Goal: Obtain resource: Obtain resource

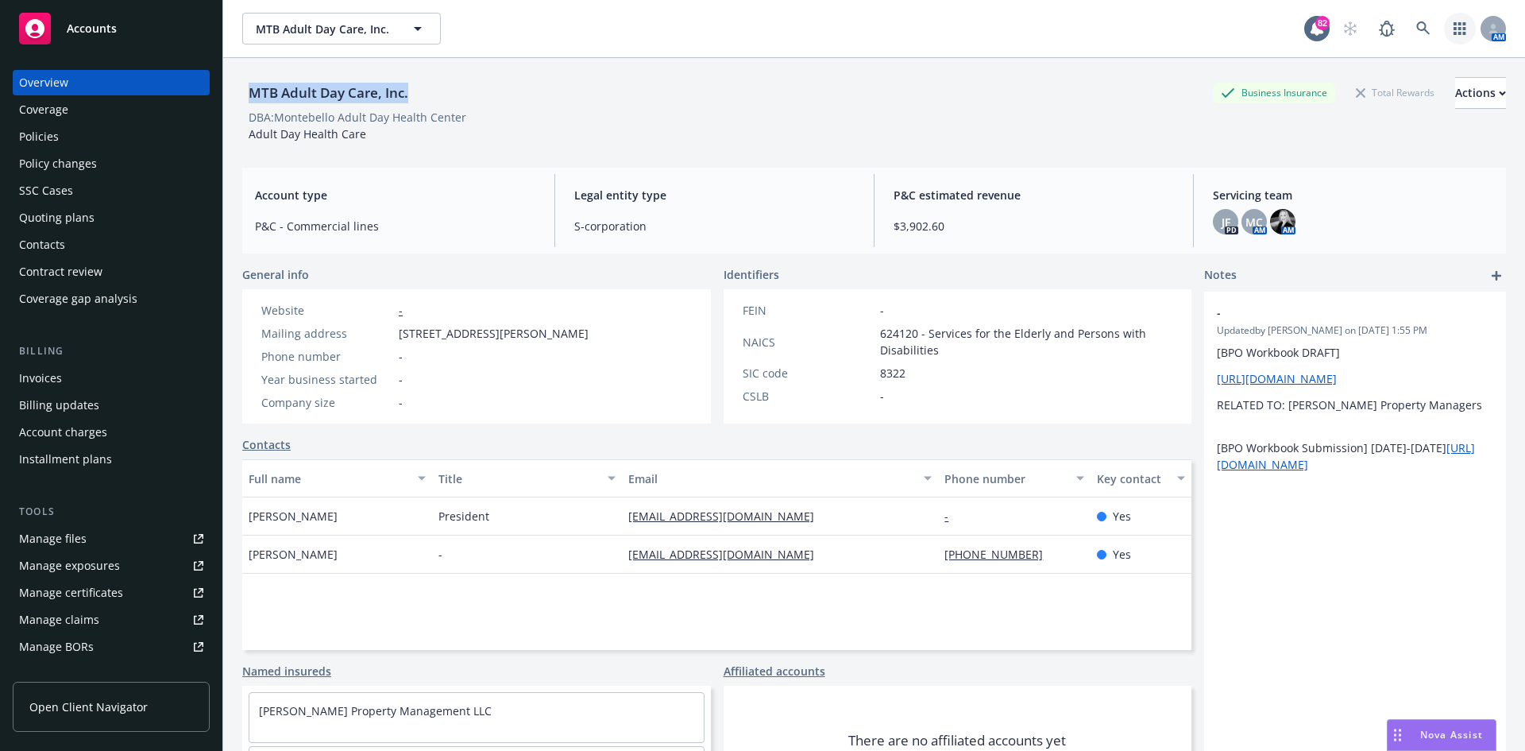
click at [1454, 24] on icon "button" at bounding box center [1460, 28] width 13 height 13
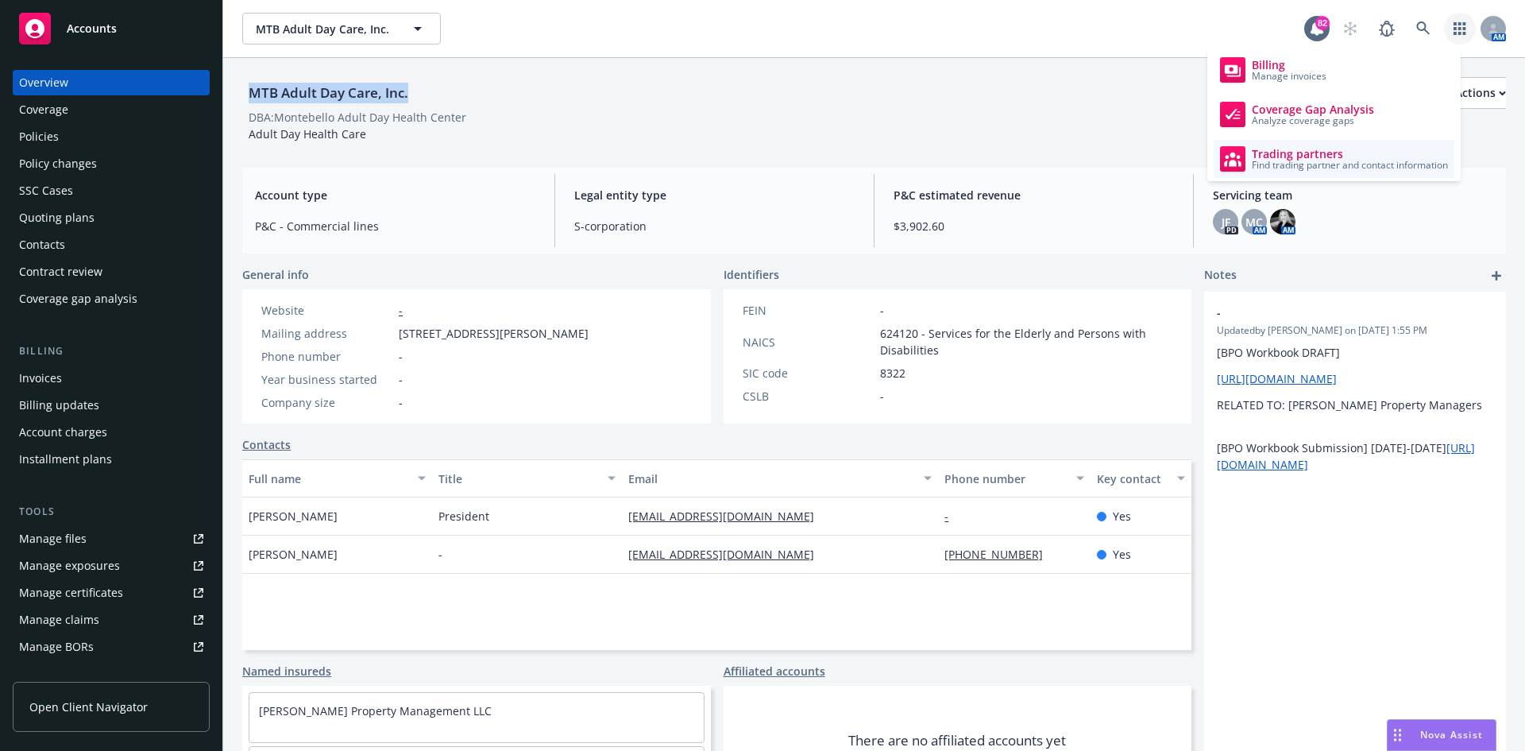
click at [1325, 157] on span "Trading partners" at bounding box center [1350, 154] width 196 height 13
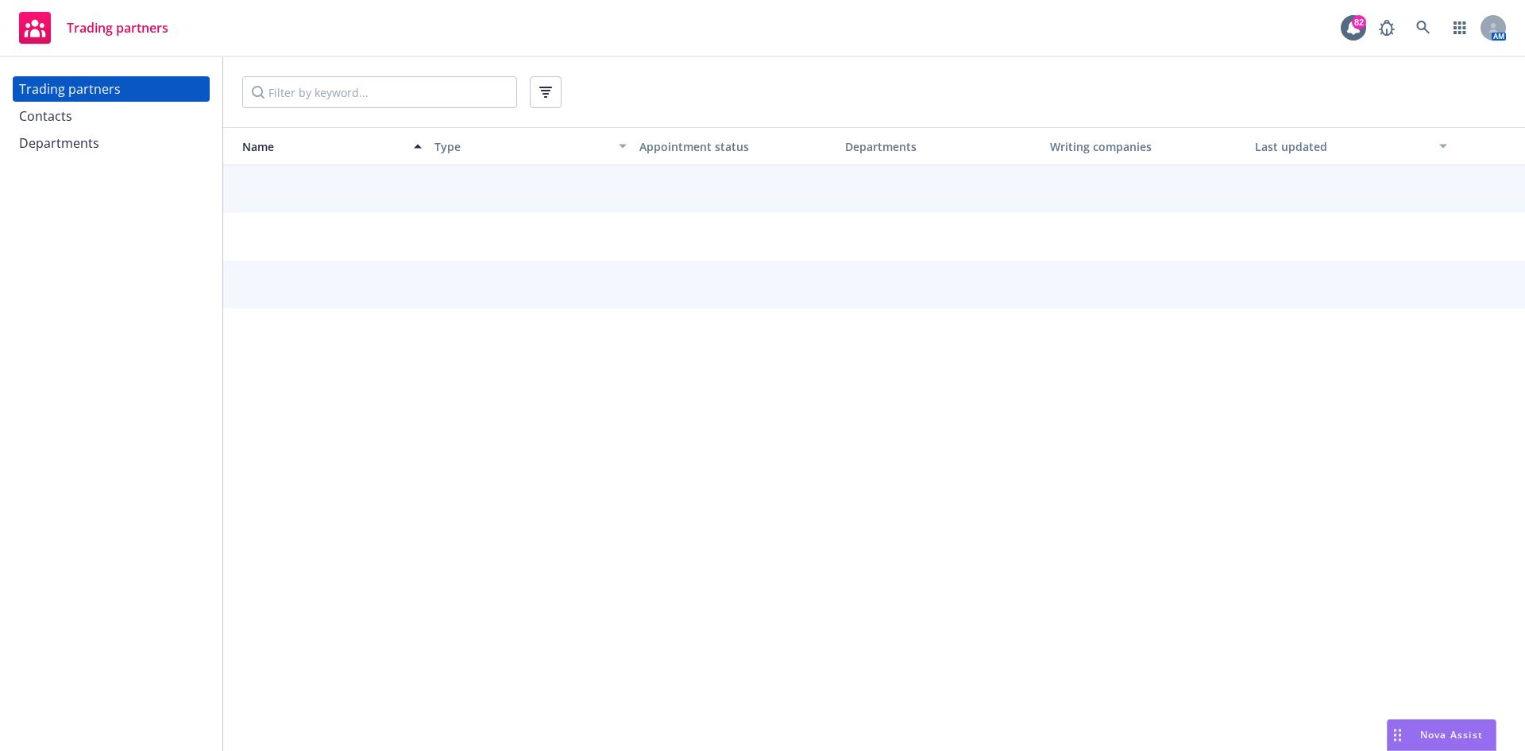
click at [118, 122] on div "Contacts" at bounding box center [111, 115] width 184 height 25
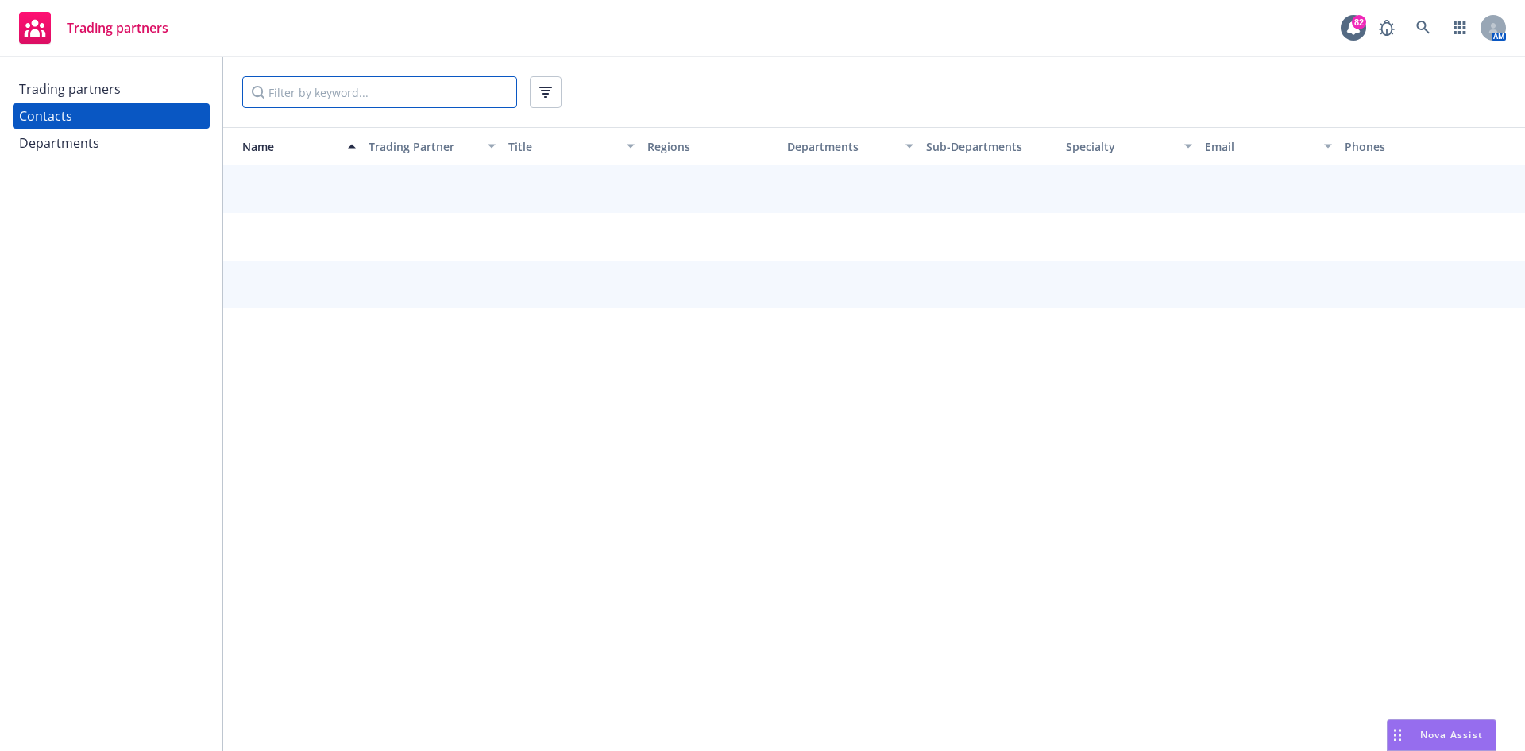
click at [276, 100] on input "Filter by keyword..." at bounding box center [379, 92] width 275 height 32
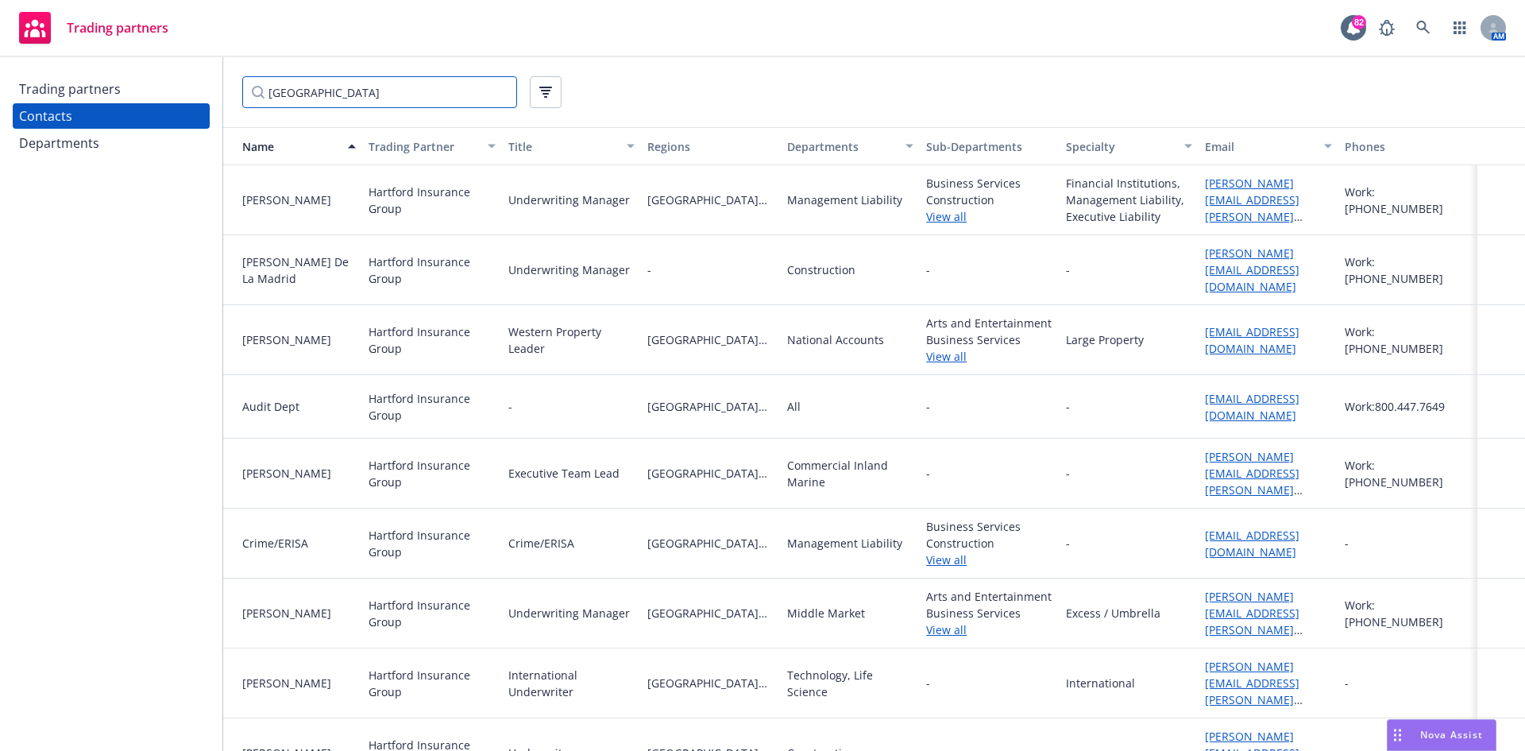
click at [363, 89] on input "hartford" at bounding box center [379, 92] width 275 height 32
type input "h"
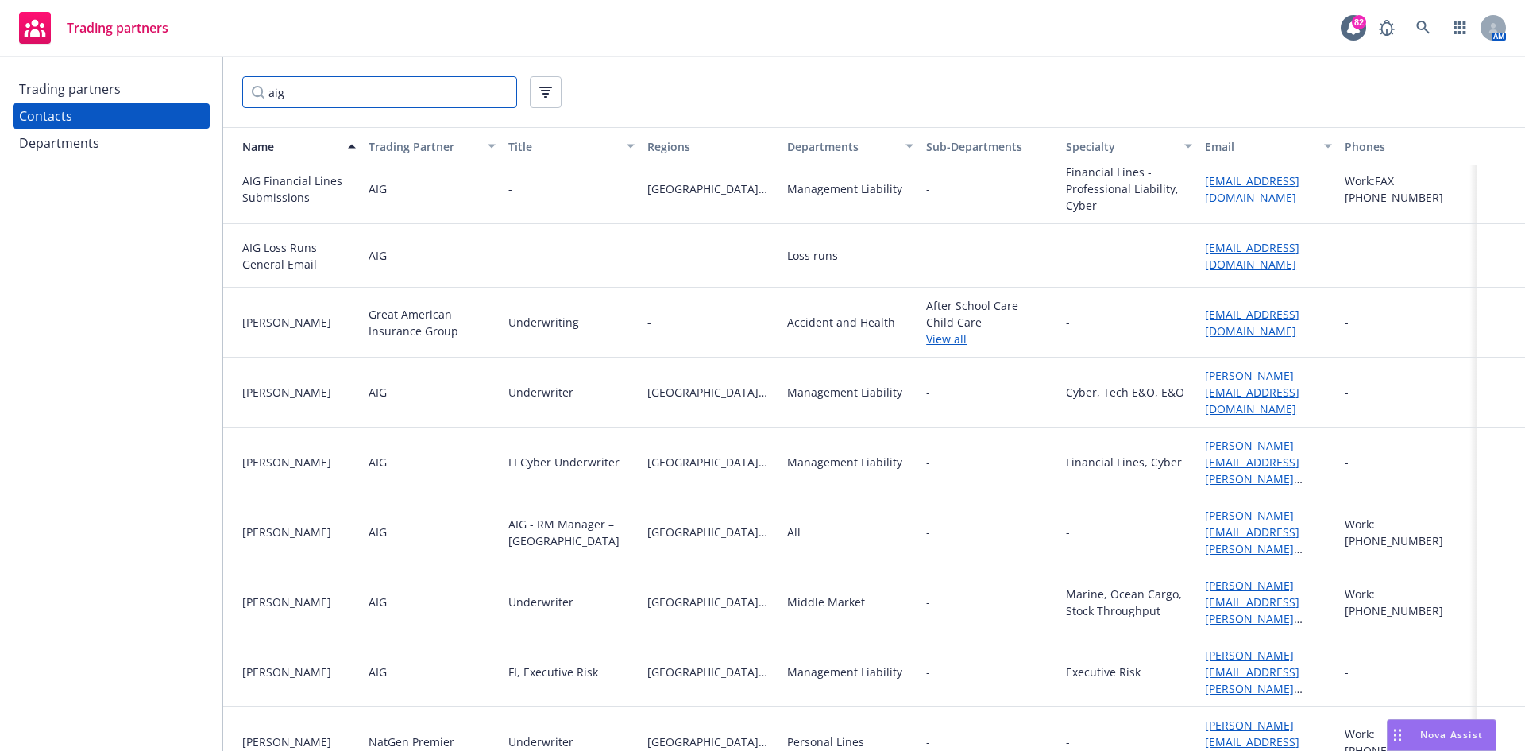
scroll to position [238, 0]
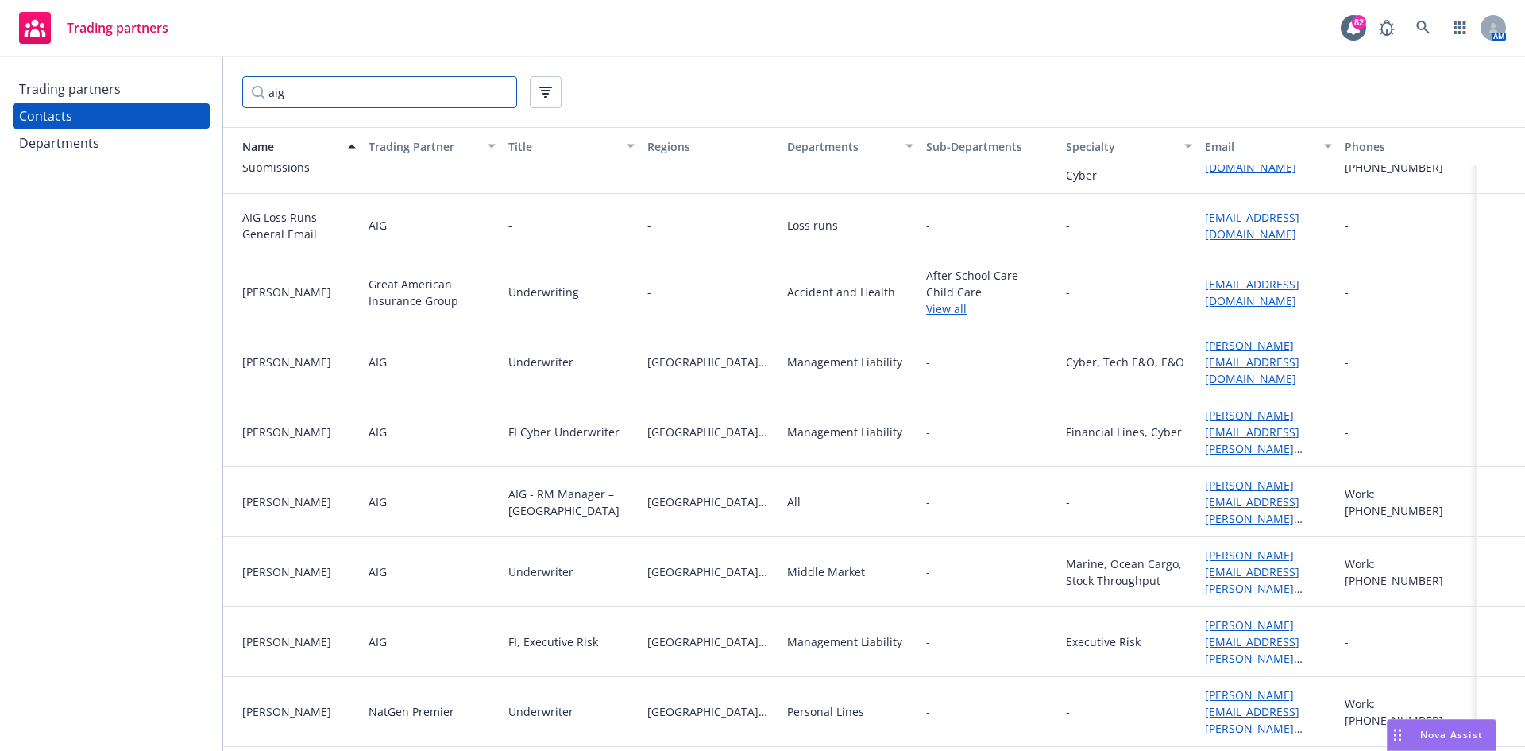
type input "aig"
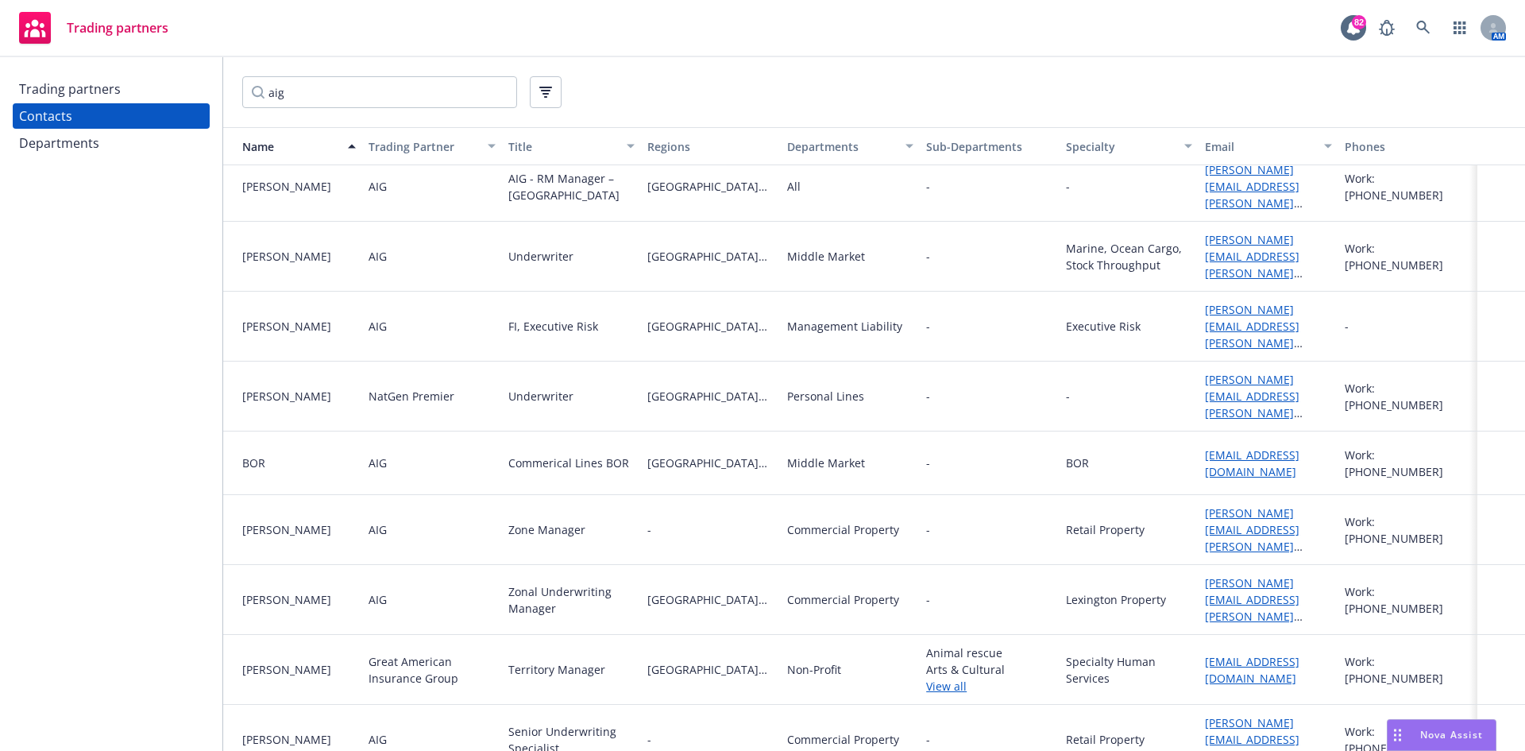
scroll to position [556, 0]
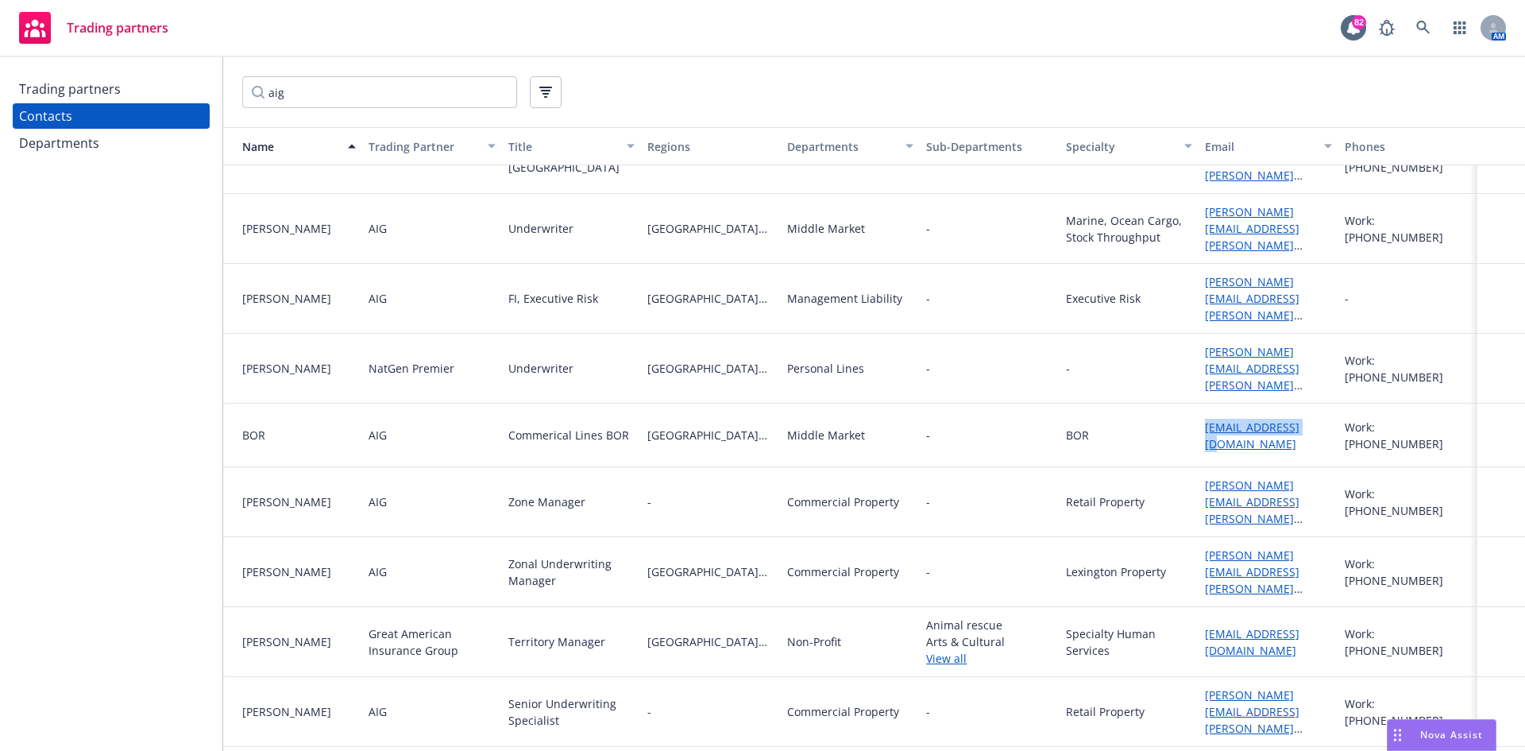
drag, startPoint x: 1306, startPoint y: 402, endPoint x: 1193, endPoint y: 408, distance: 113.0
click at [1184, 408] on div "BOR AIG Commerical Lines BOR Northern California Middle Market - BOR pcg-czbor@…" at bounding box center [874, 436] width 1302 height 64
copy div "pcg-czbor@aig.com"
click at [1422, 20] on link at bounding box center [1424, 28] width 32 height 32
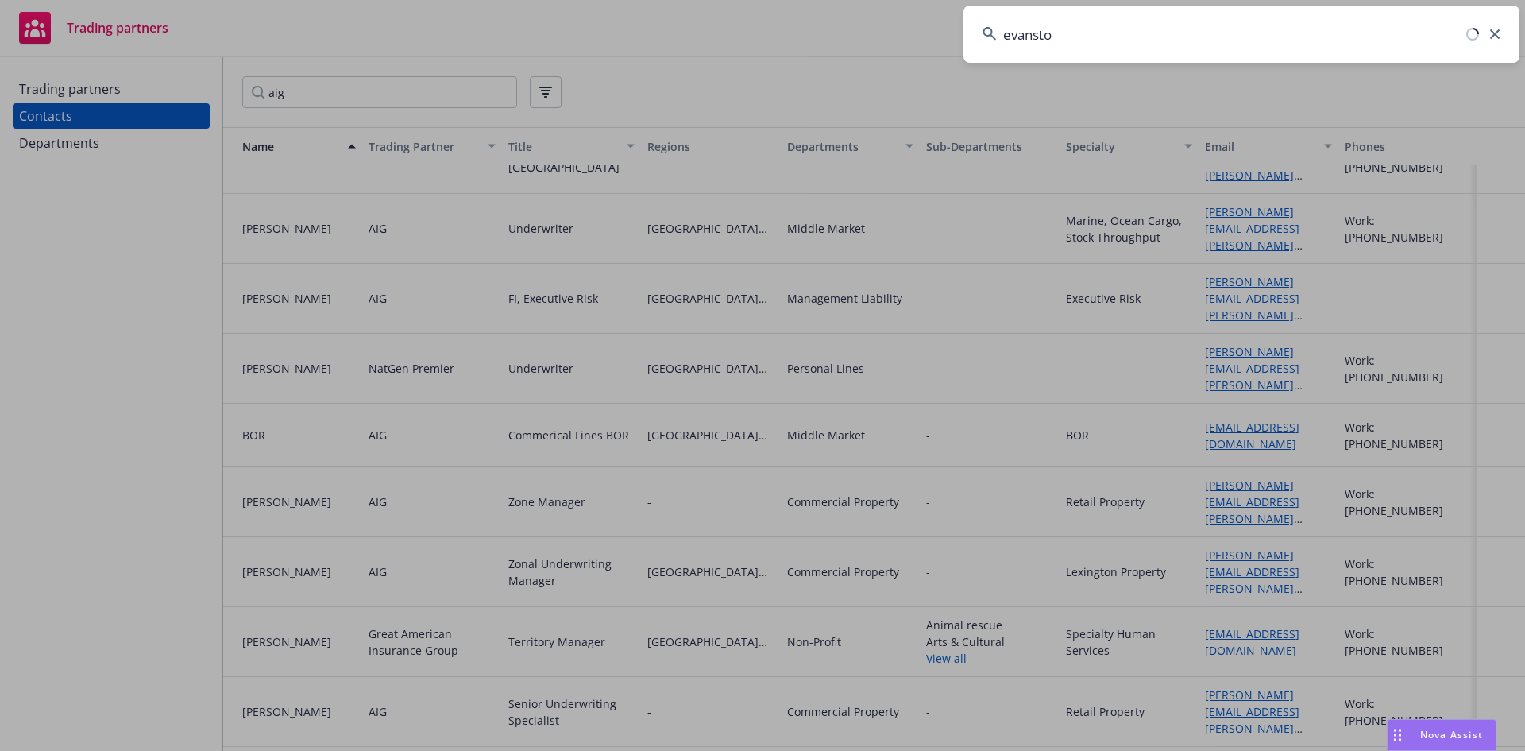
type input "evanston"
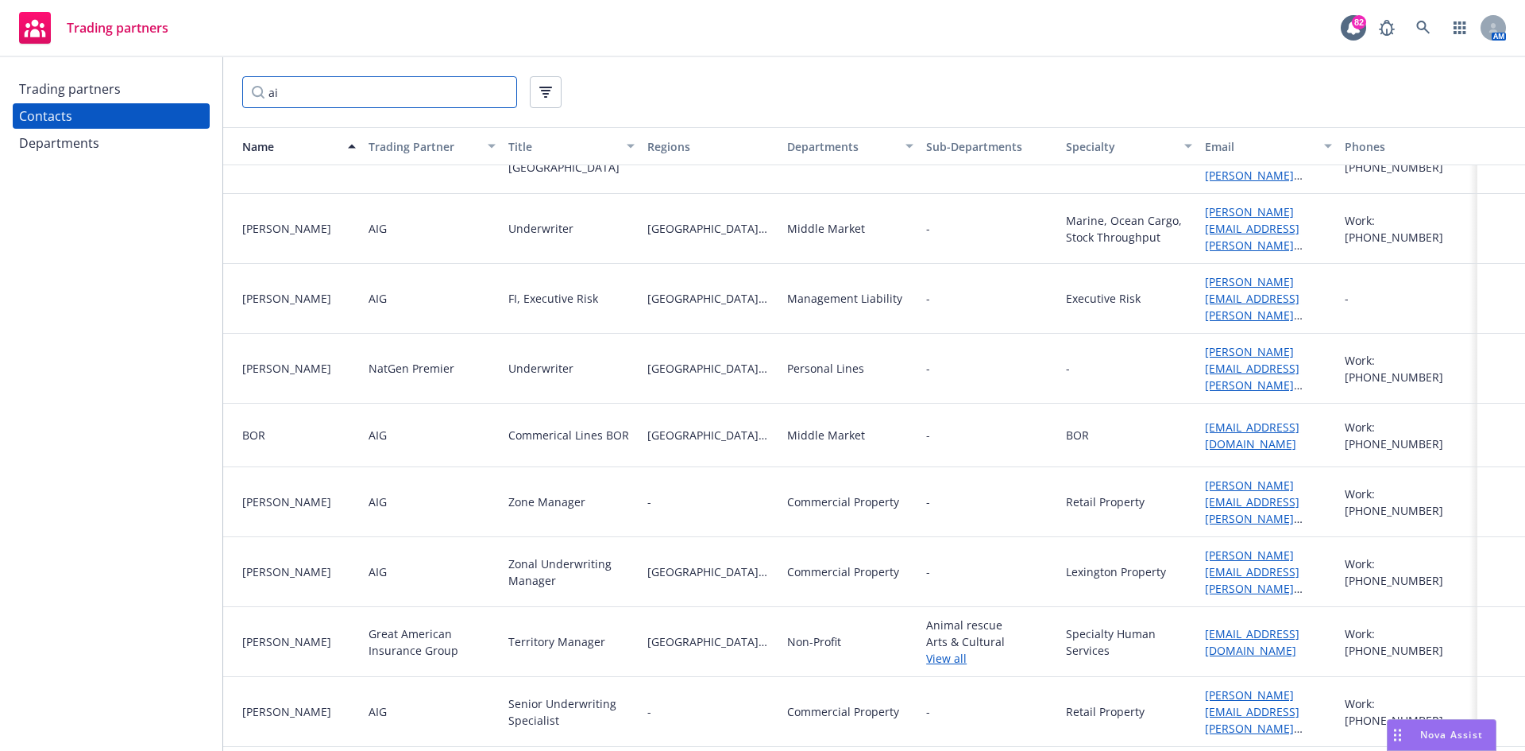
type input "a"
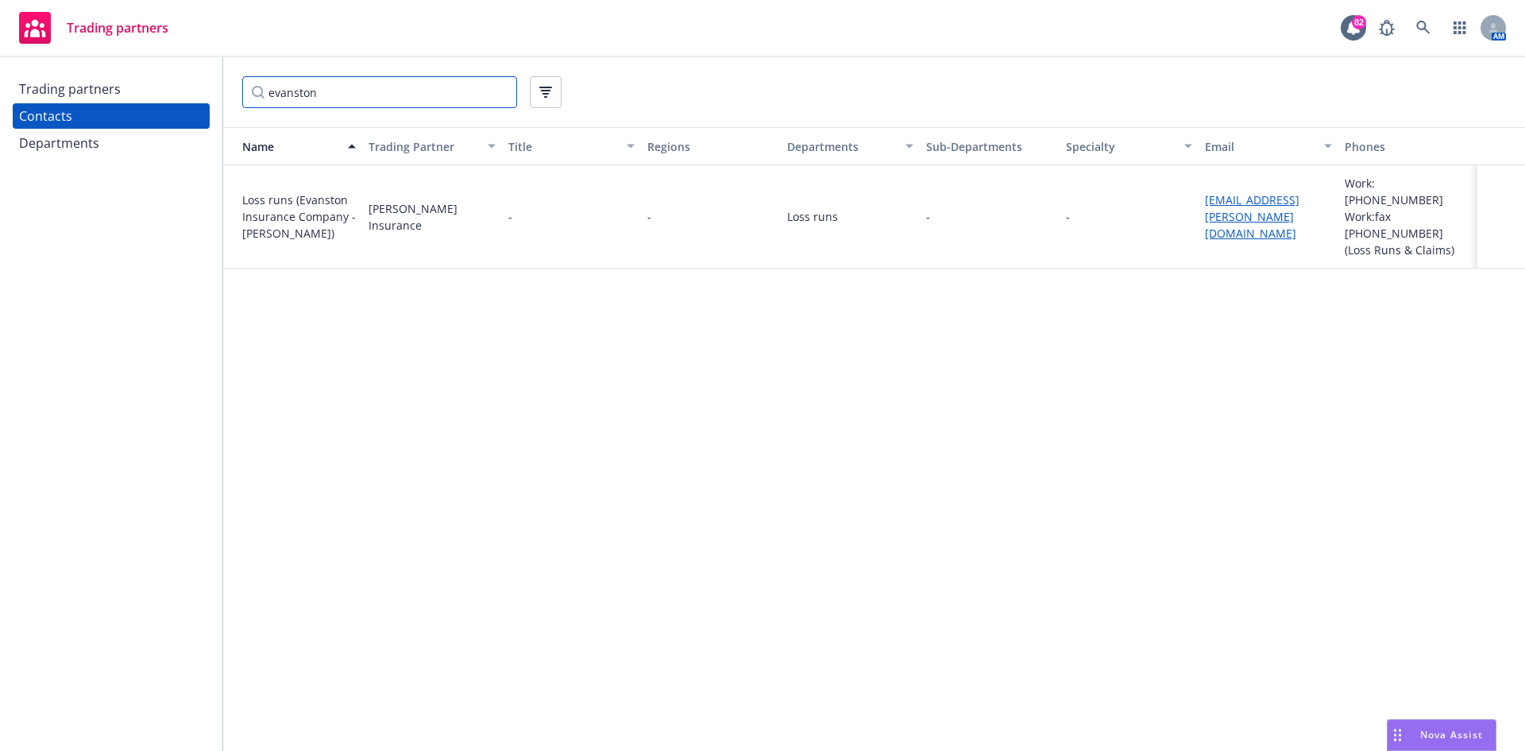
scroll to position [0, 0]
drag, startPoint x: 332, startPoint y: 95, endPoint x: 210, endPoint y: 92, distance: 122.4
click at [208, 87] on div "Trading partners Contacts Departments evanston Name Trading Partner Title Regio…" at bounding box center [762, 404] width 1525 height 694
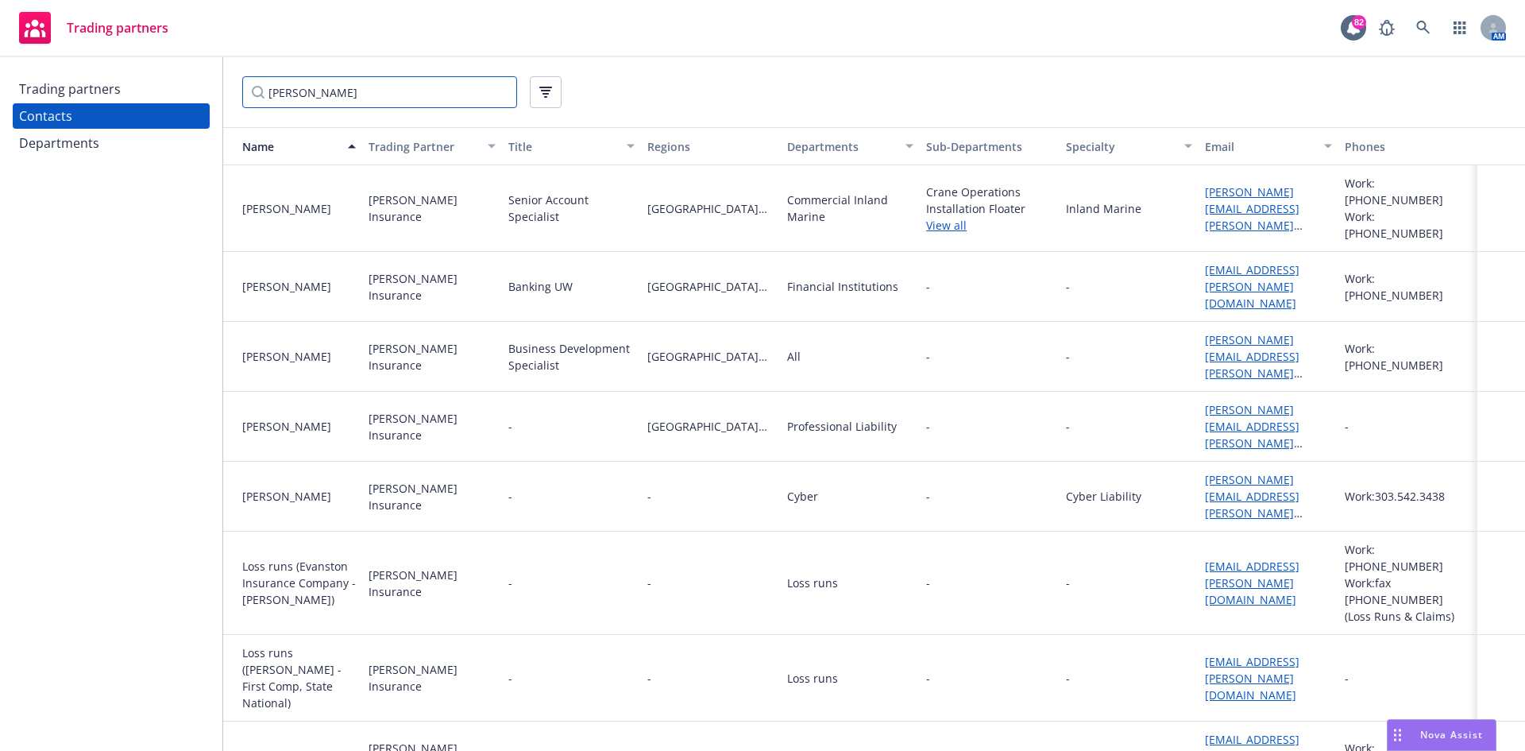
scroll to position [6, 0]
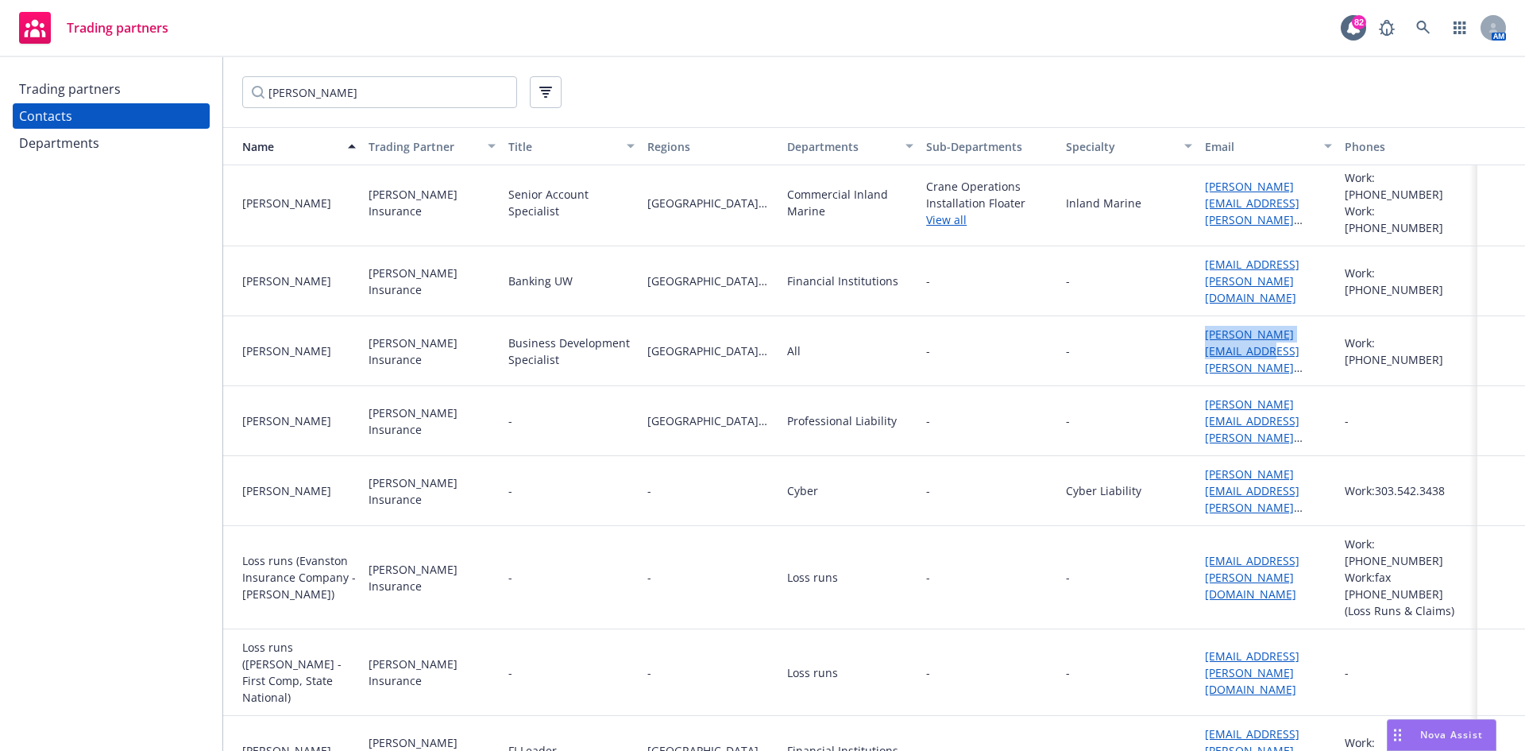
drag, startPoint x: 1218, startPoint y: 337, endPoint x: 1171, endPoint y: 323, distance: 49.0
click at [1171, 323] on div "Jason Pollock Markel Insurance Business Development Specialist Northern Califor…" at bounding box center [874, 351] width 1302 height 70
copy div "jason.pollock@markel.com"
click at [349, 80] on input "markel" at bounding box center [379, 92] width 275 height 32
type input "m"
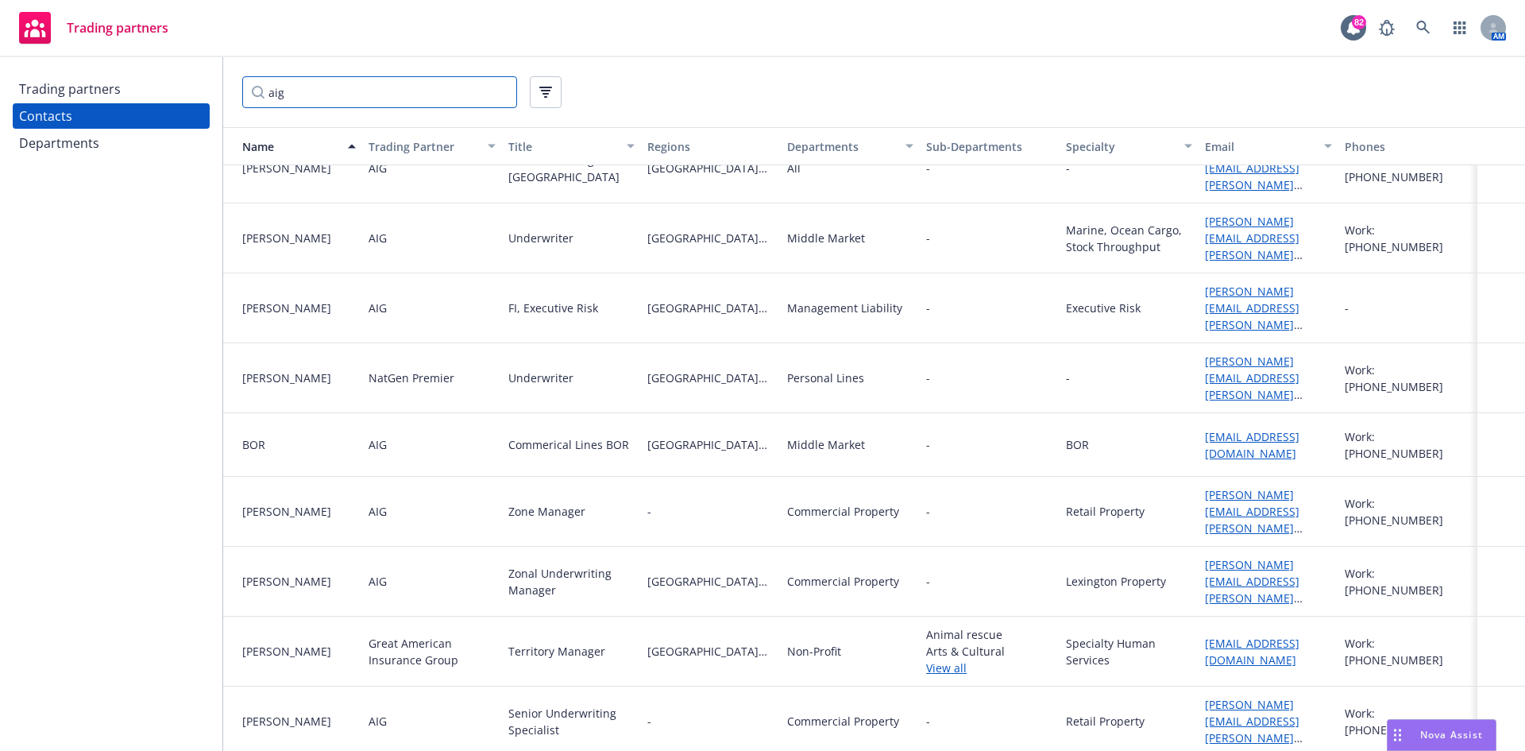
scroll to position [636, 0]
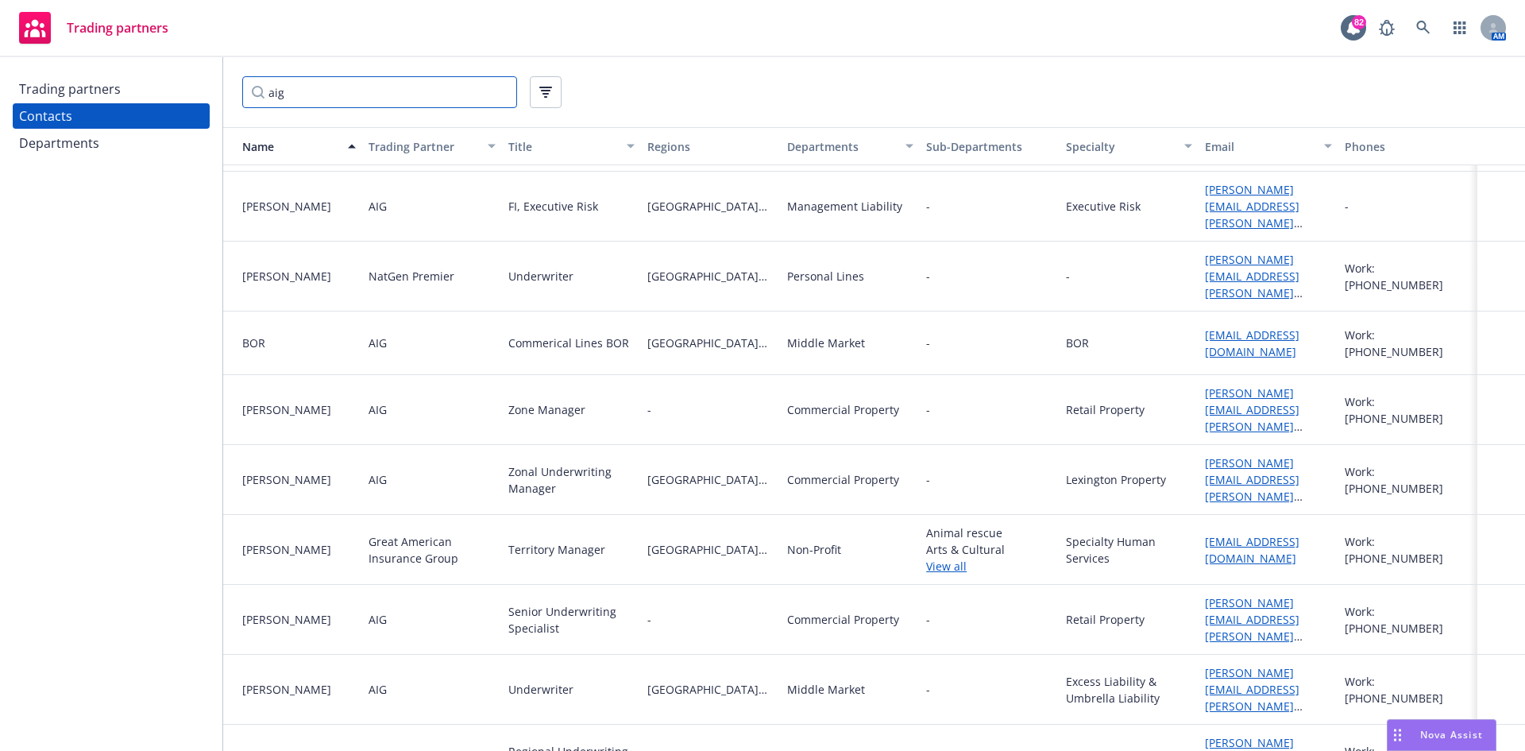
type input "aig"
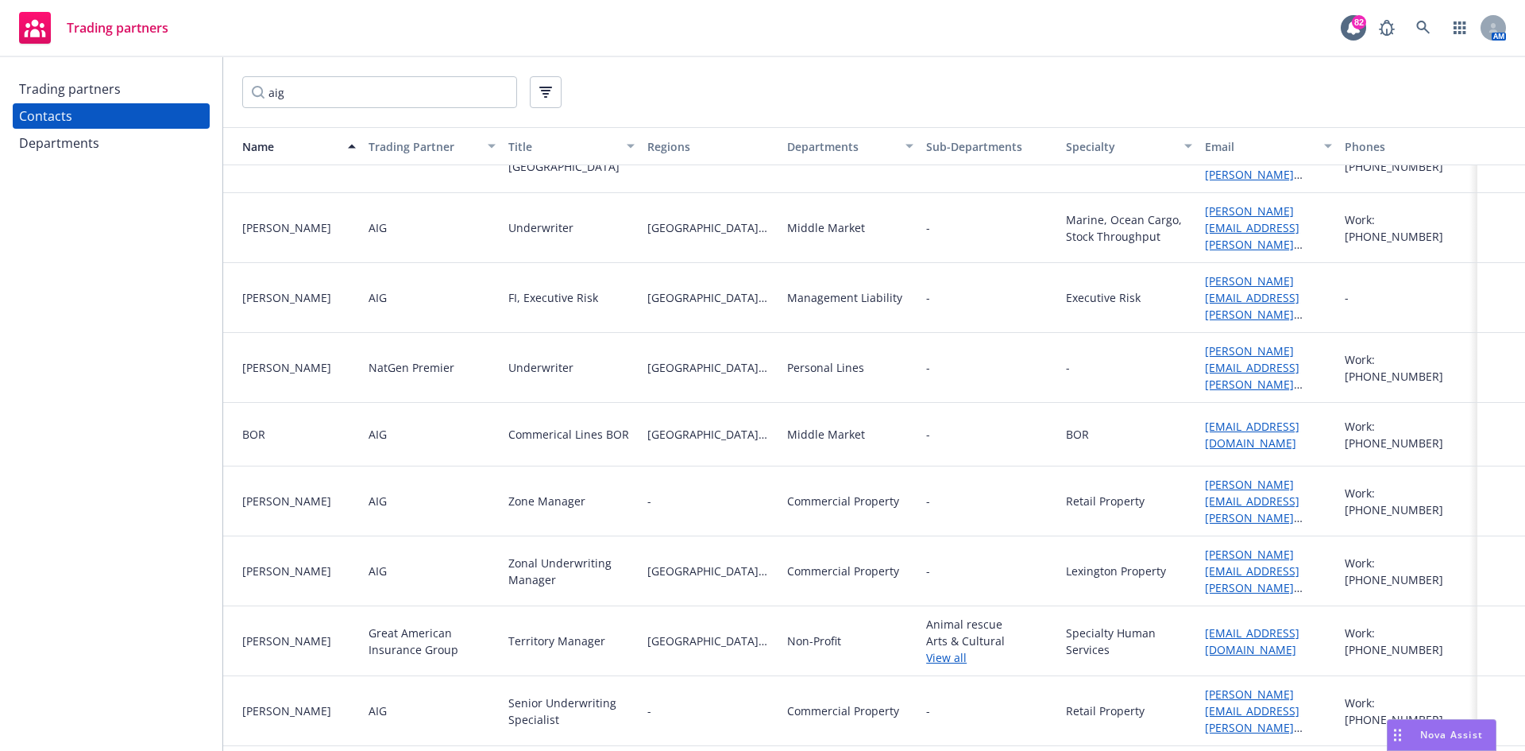
scroll to position [556, 0]
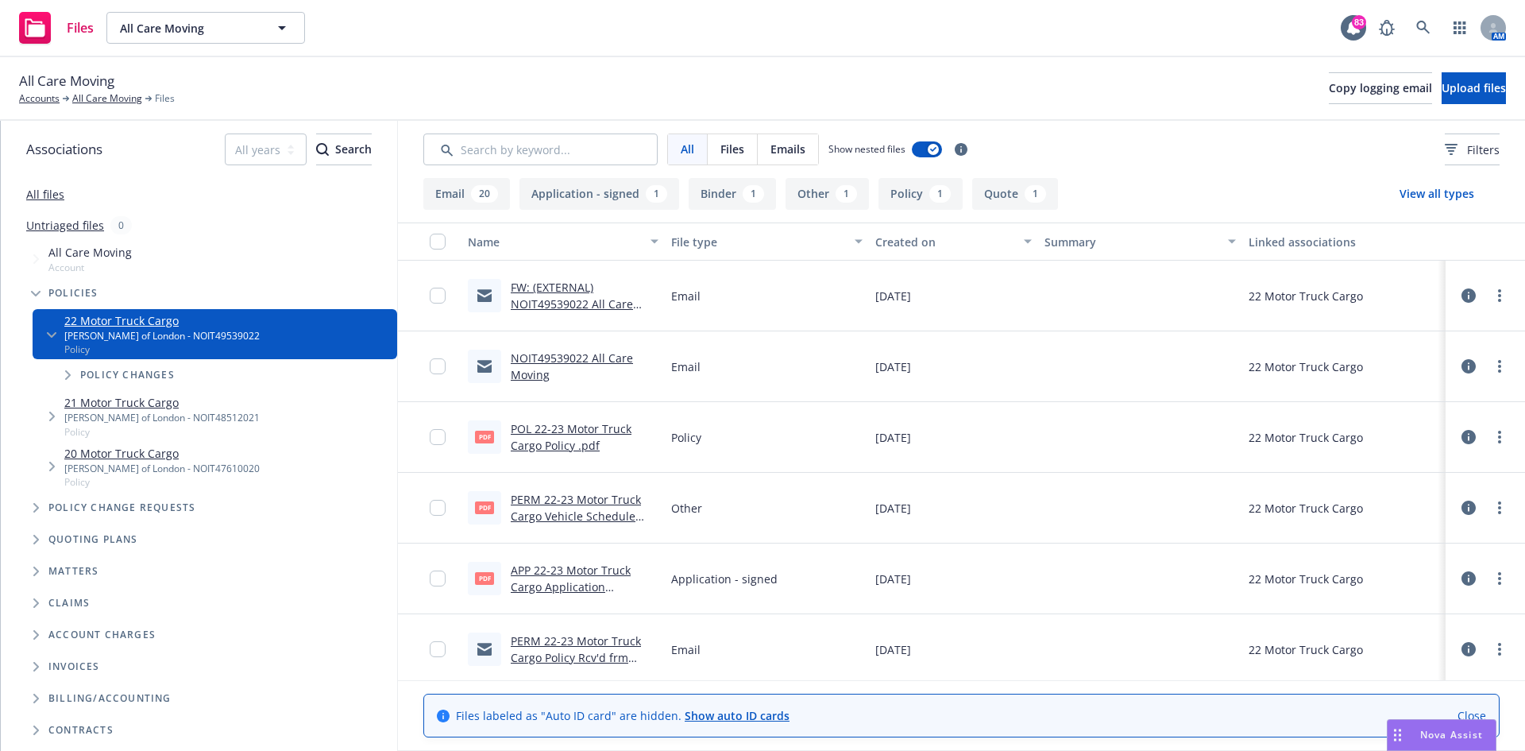
click at [553, 285] on link "FW: (EXTERNAL) NOIT49539022 All Care Moving" at bounding box center [572, 304] width 122 height 48
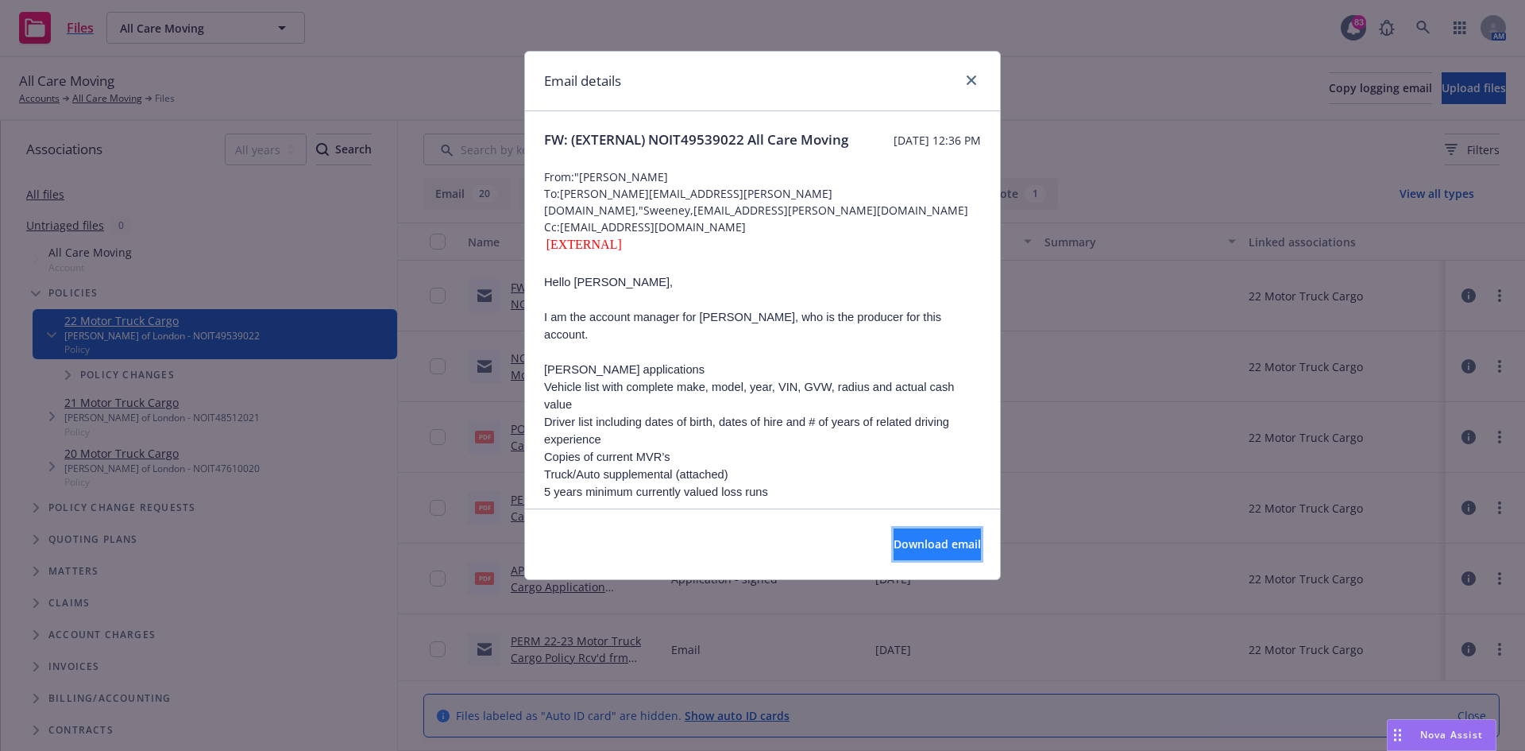
click at [894, 546] on span "Download email" at bounding box center [937, 543] width 87 height 15
click at [981, 79] on div "Email details" at bounding box center [762, 82] width 475 height 60
click at [974, 79] on icon "close" at bounding box center [972, 80] width 10 height 10
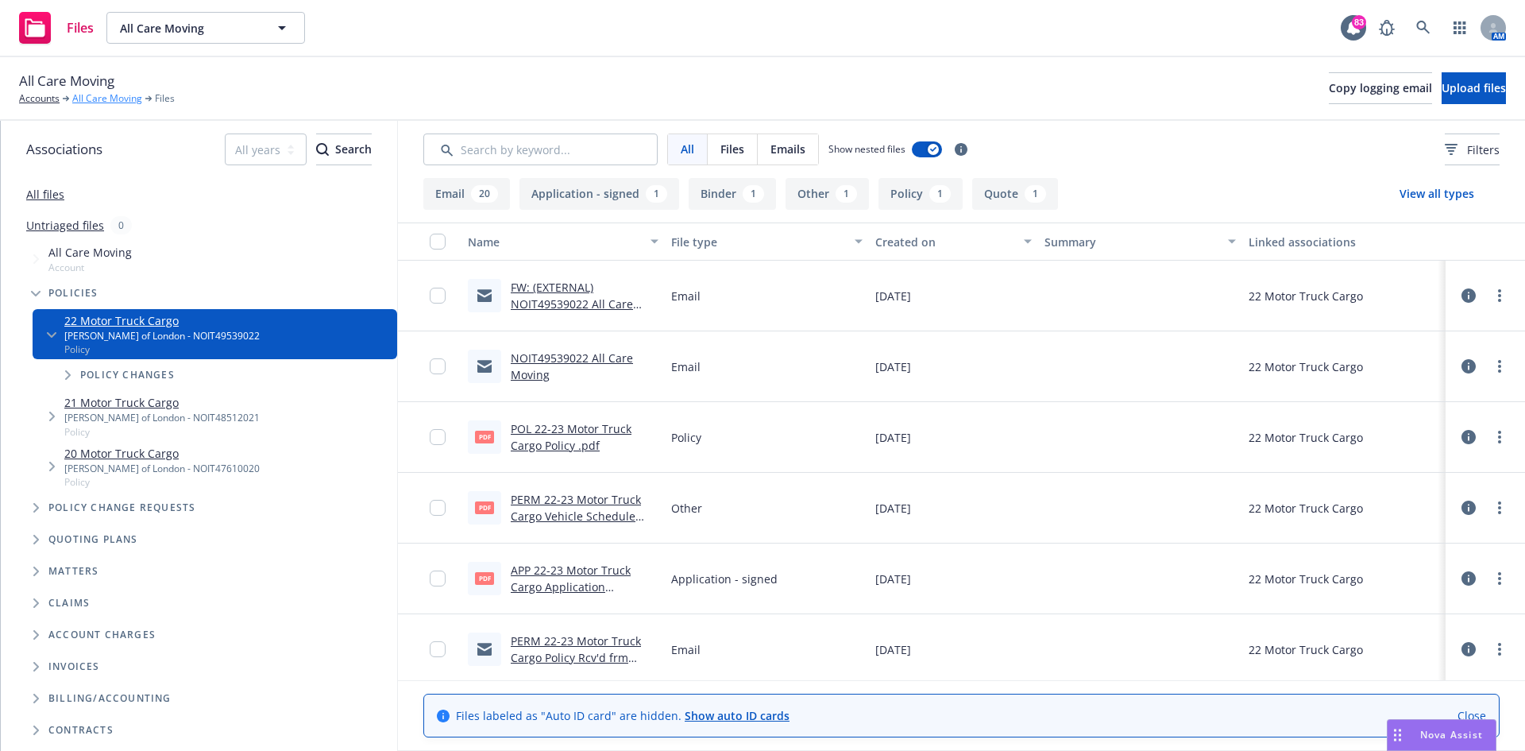
click at [125, 95] on link "All Care Moving" at bounding box center [107, 98] width 70 height 14
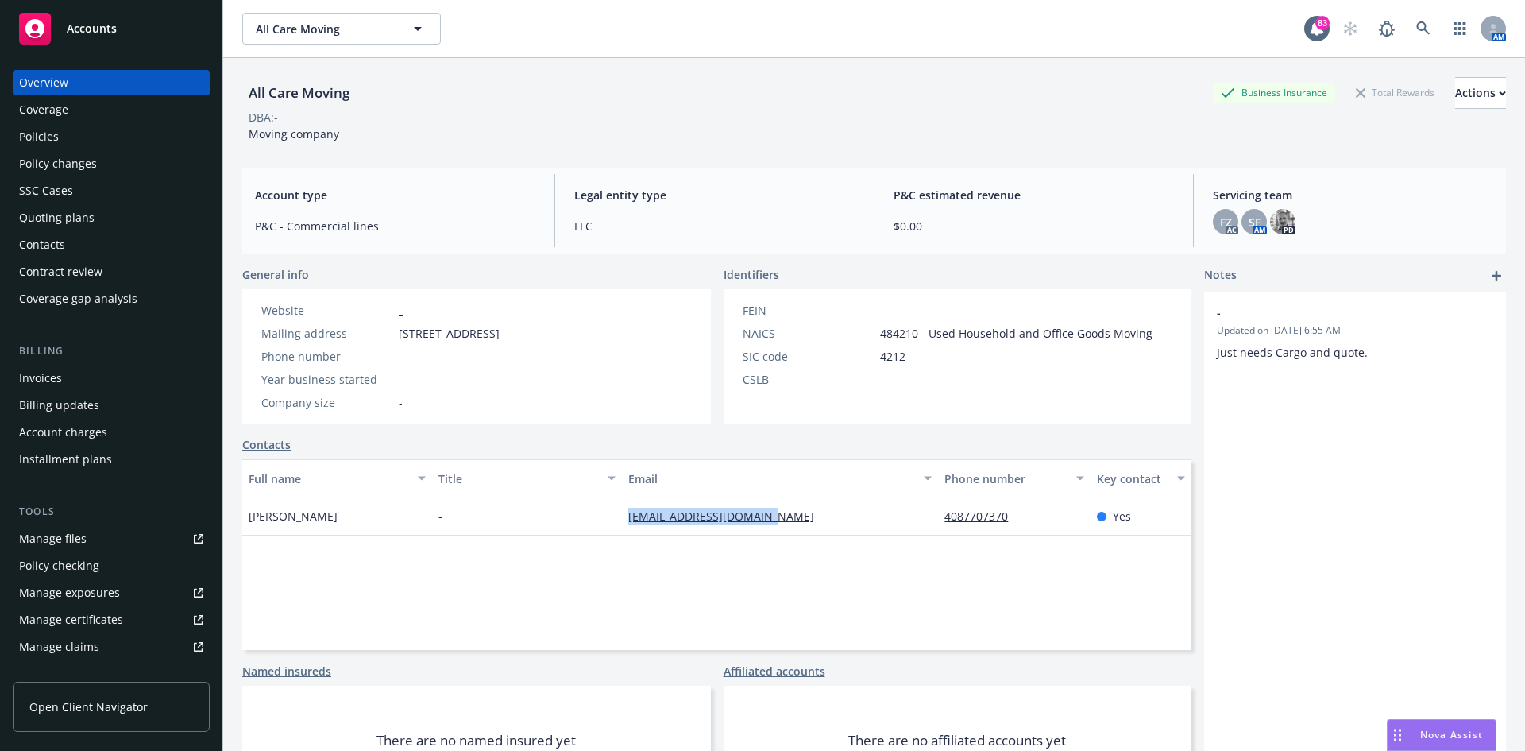
drag, startPoint x: 784, startPoint y: 519, endPoint x: 616, endPoint y: 525, distance: 168.5
click at [616, 525] on div "[PERSON_NAME] - [EMAIL_ADDRESS][DOMAIN_NAME] 4087707370 Yes" at bounding box center [716, 516] width 949 height 38
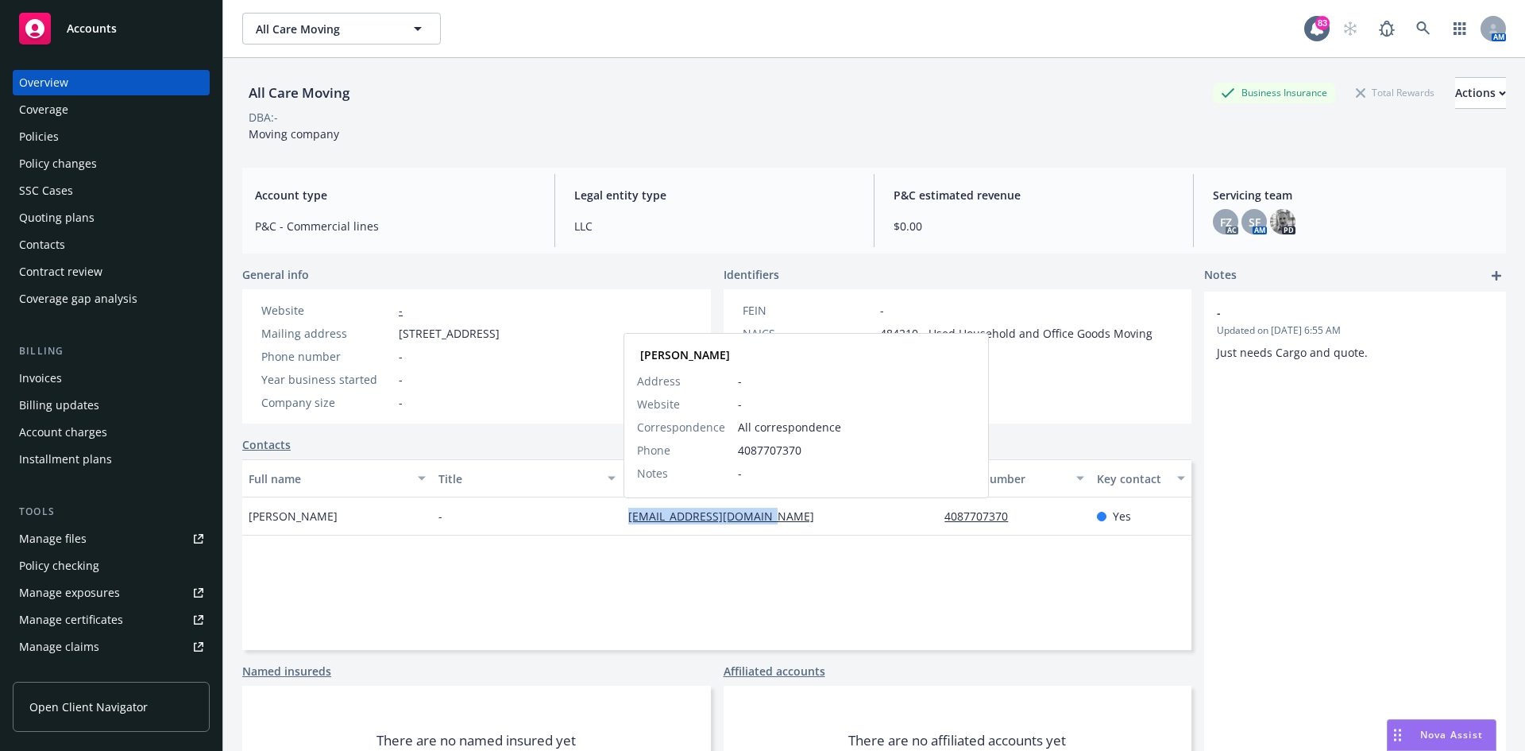
copy div "[EMAIL_ADDRESS][DOMAIN_NAME]"
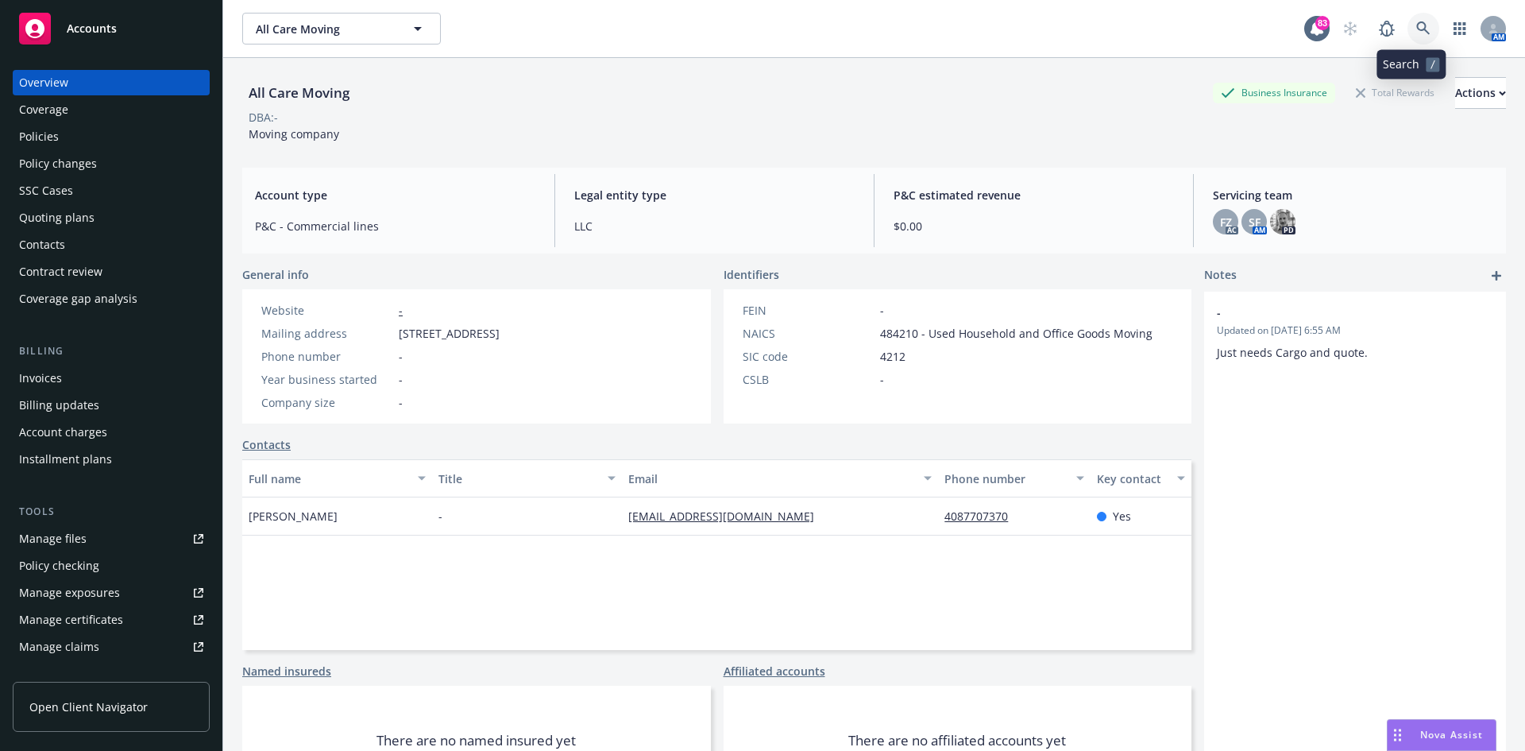
click at [1416, 28] on icon at bounding box center [1423, 28] width 14 height 14
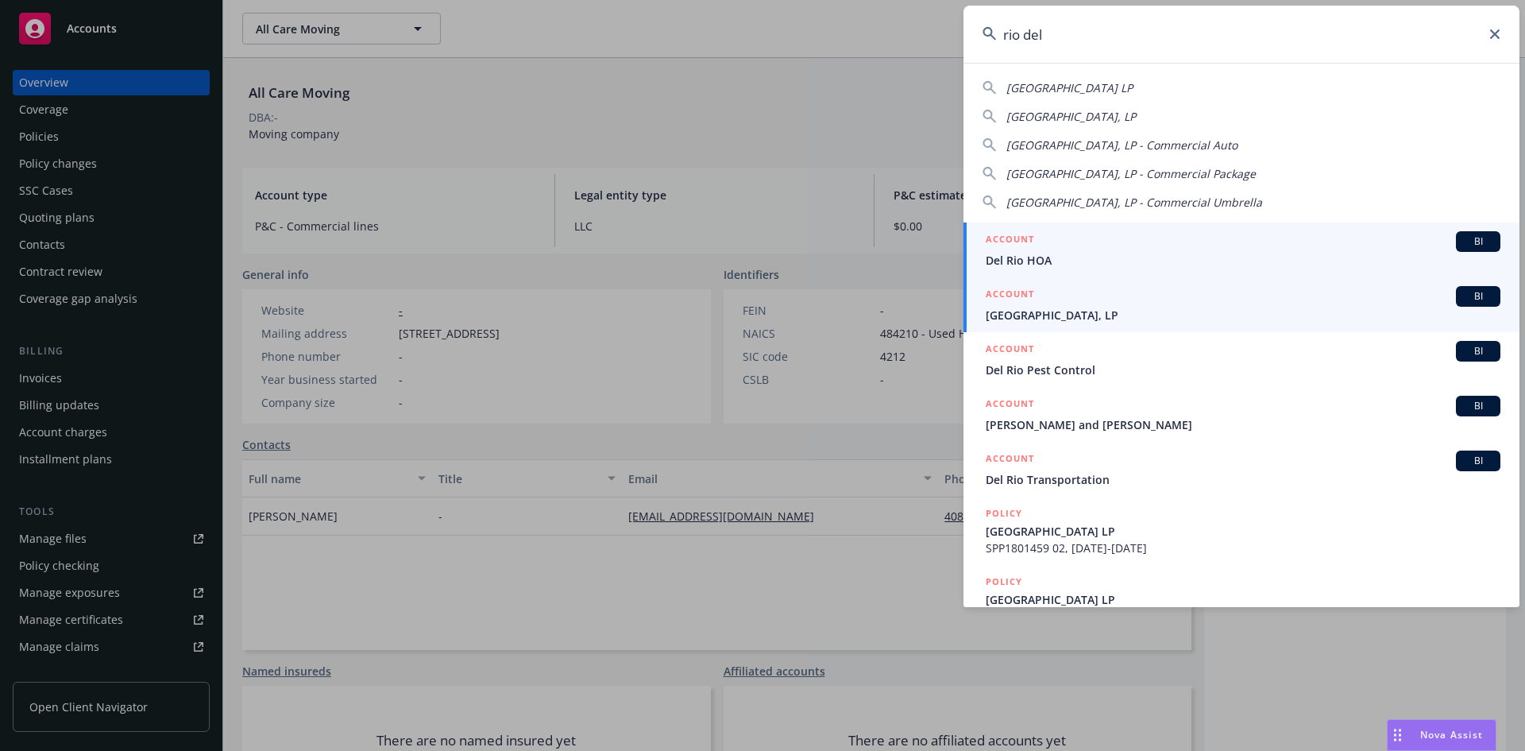
type input "rio del"
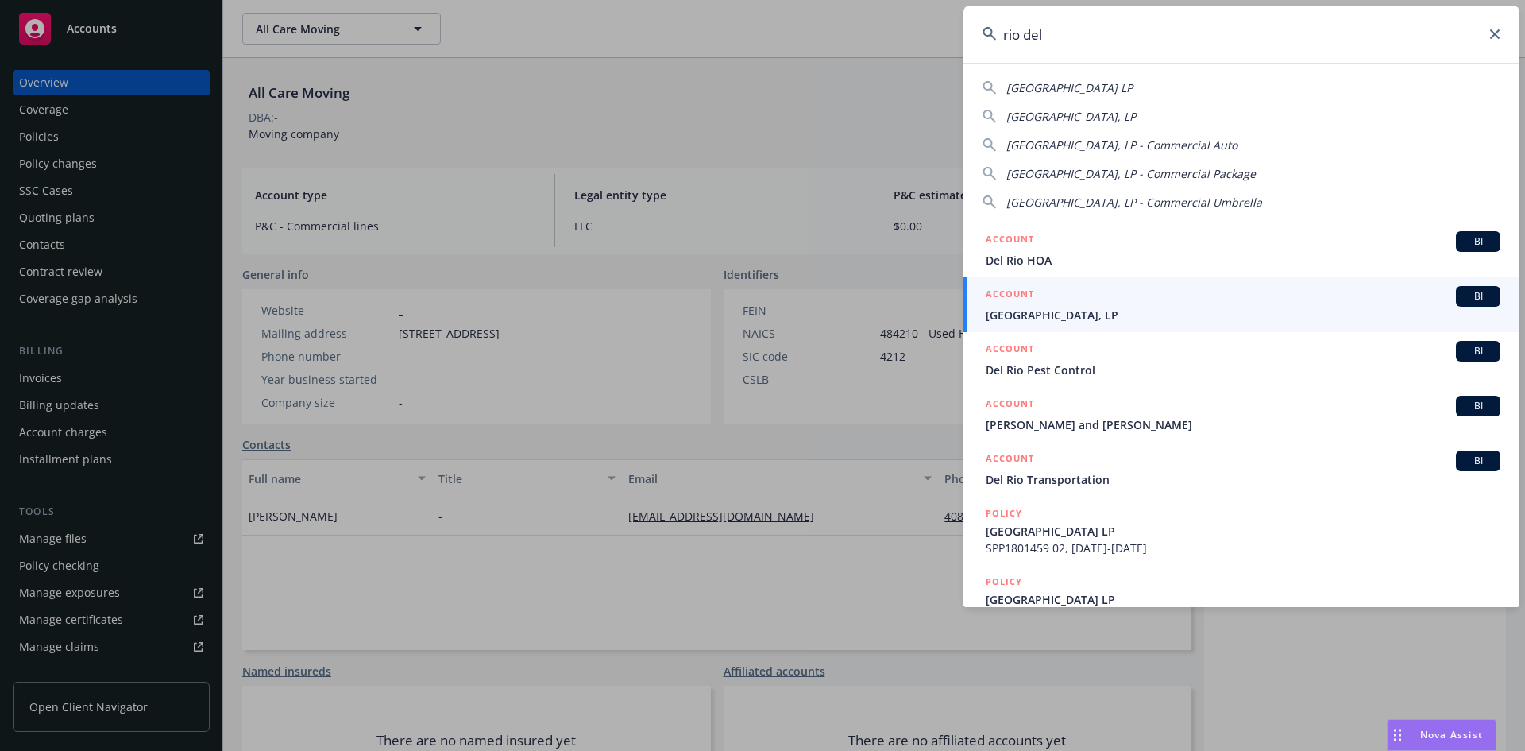
click at [1016, 292] on h5 "ACCOUNT" at bounding box center [1010, 295] width 48 height 19
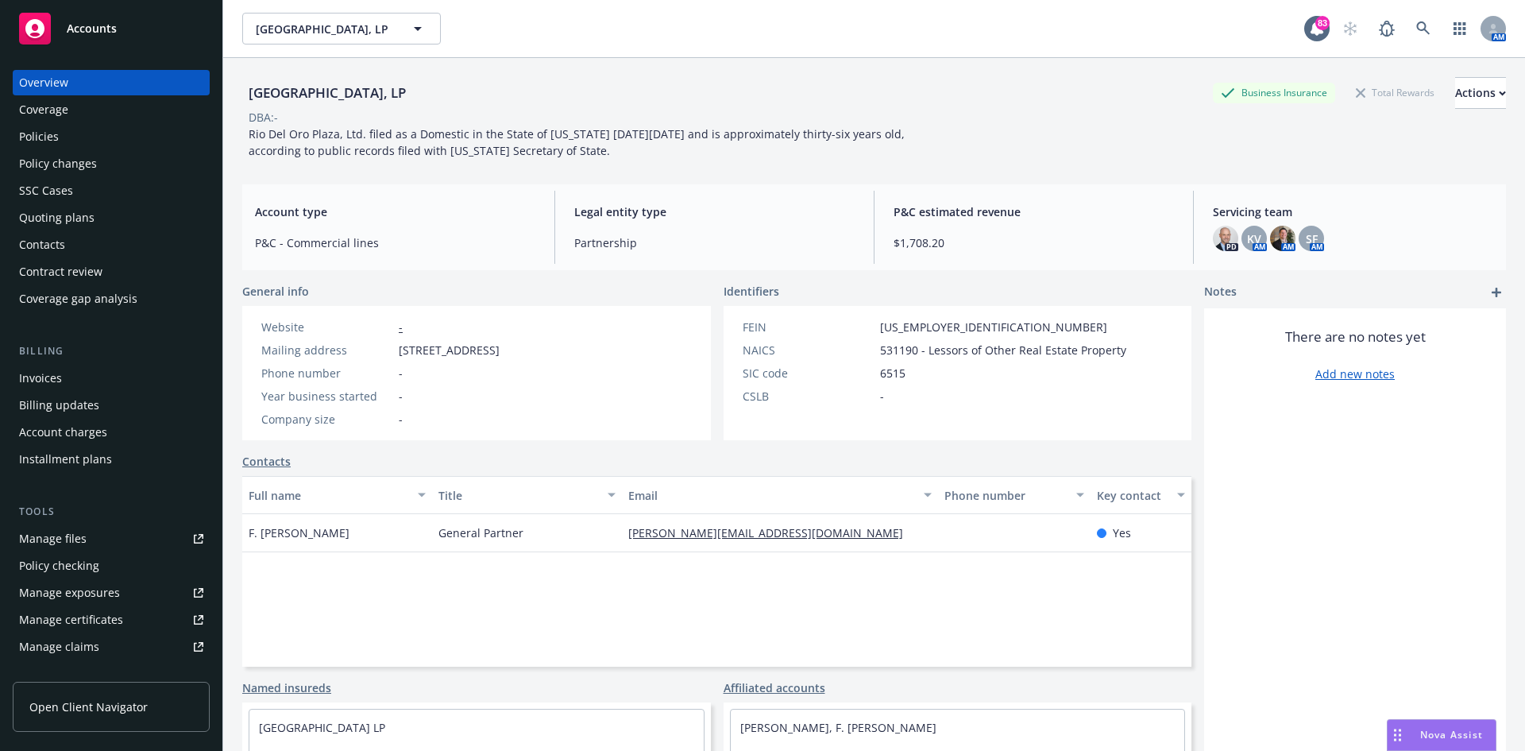
click at [64, 138] on div "Policies" at bounding box center [111, 136] width 184 height 25
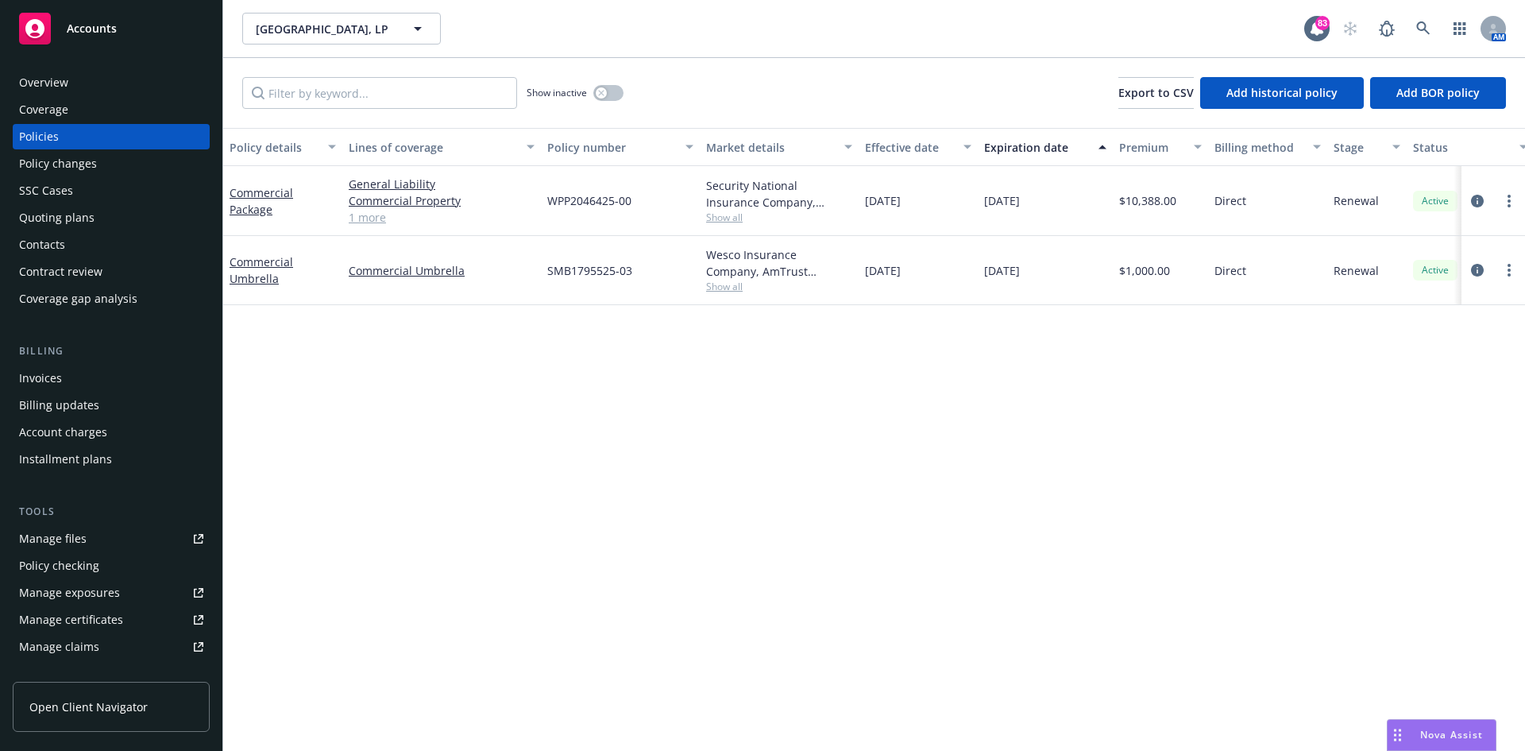
click at [73, 68] on div "Overview Coverage Policies Policy changes SSC Cases Quoting plans Contacts Cont…" at bounding box center [111, 401] width 222 height 700
click at [75, 77] on div "Overview" at bounding box center [111, 82] width 184 height 25
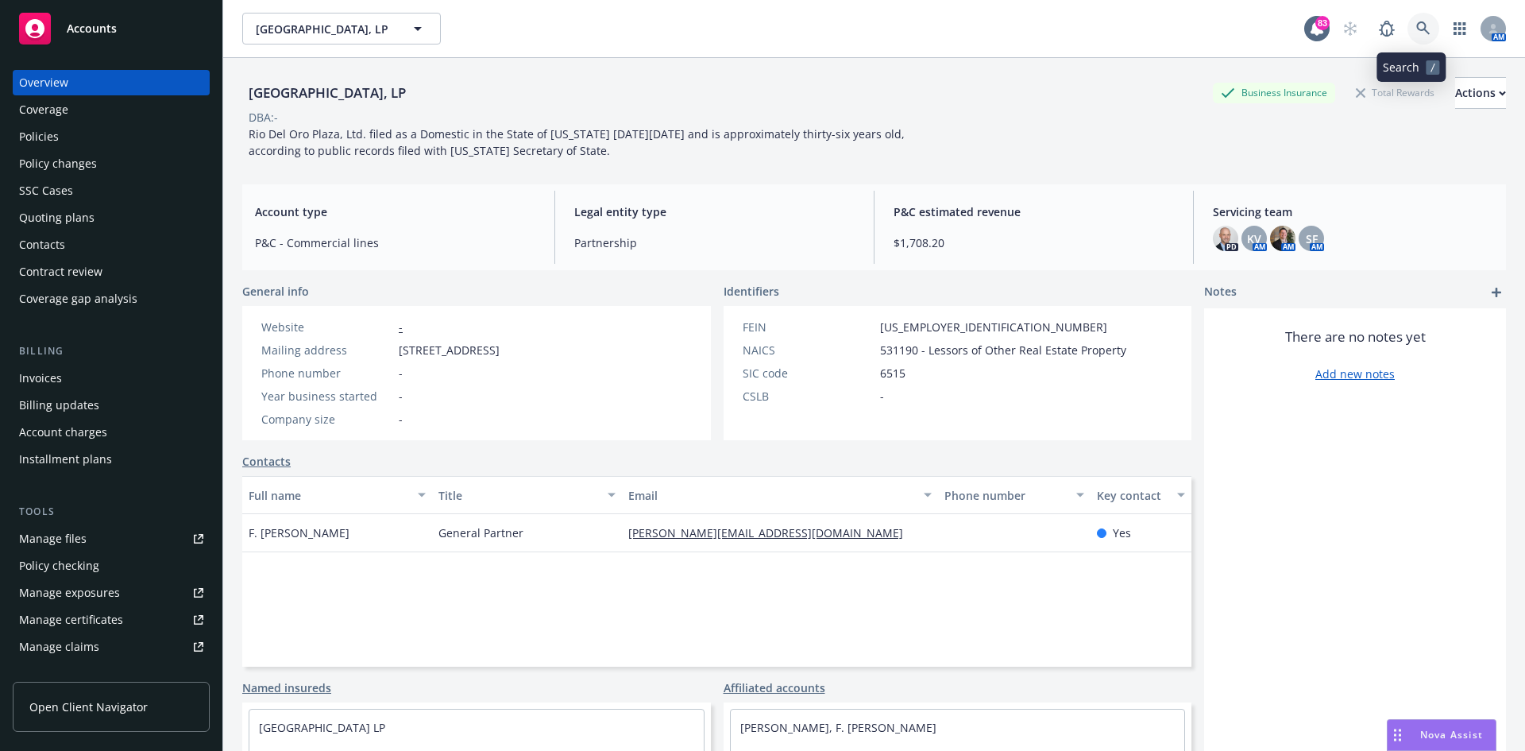
click at [1416, 22] on icon at bounding box center [1423, 28] width 14 height 14
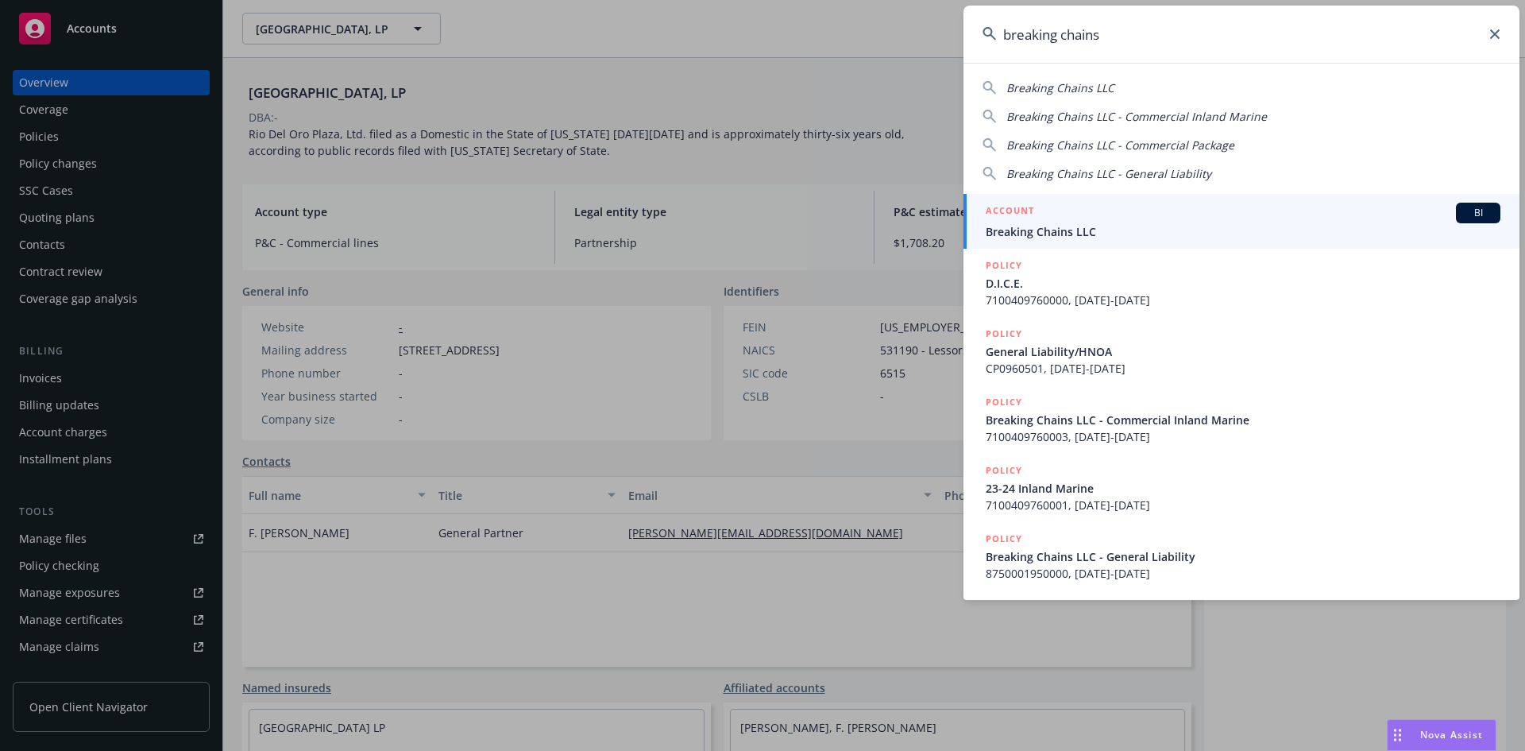
type input "breaking chains"
click at [1020, 204] on h5 "ACCOUNT" at bounding box center [1010, 212] width 48 height 19
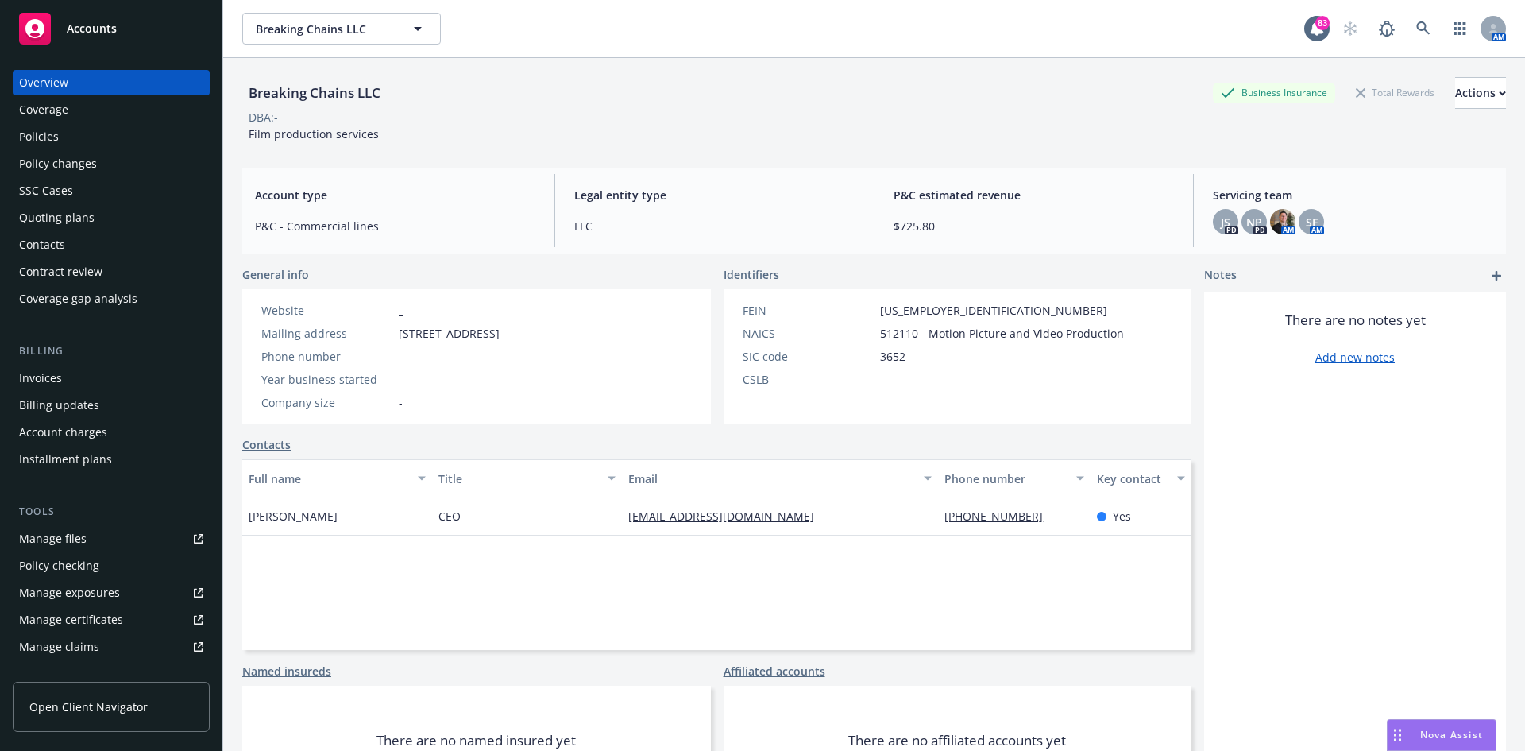
click at [85, 144] on div "Policies" at bounding box center [111, 136] width 184 height 25
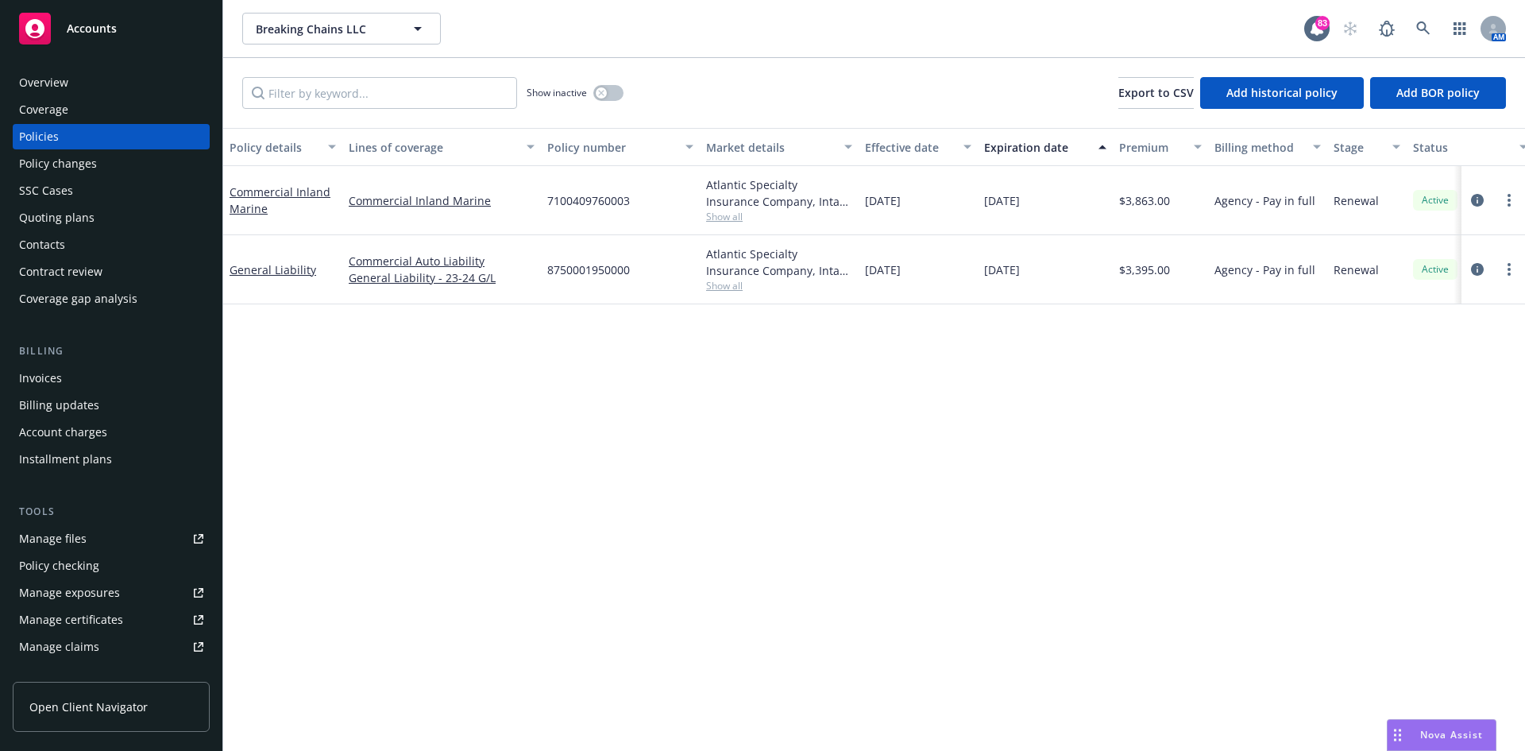
click at [82, 81] on div "Overview" at bounding box center [111, 82] width 184 height 25
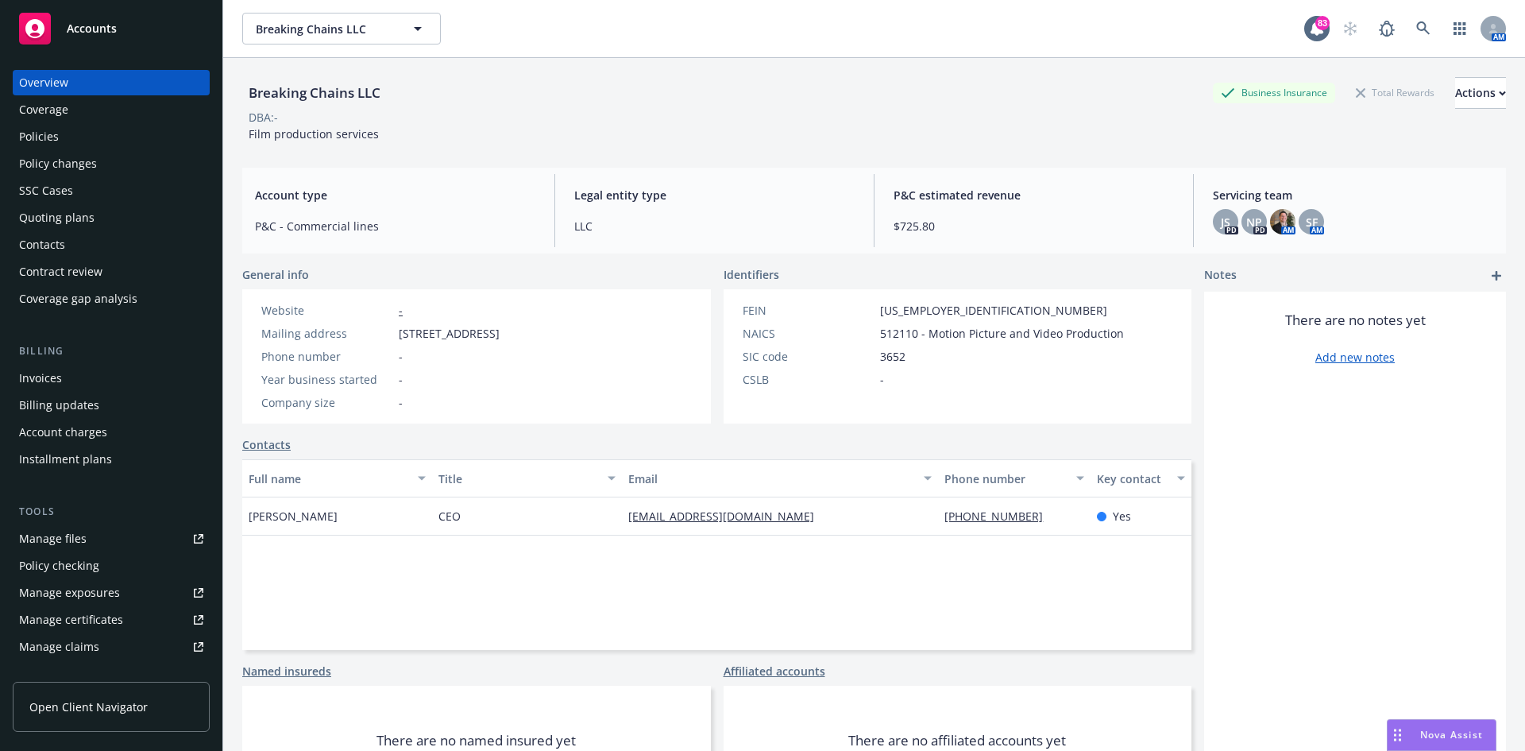
click at [71, 126] on div "Policies" at bounding box center [111, 136] width 184 height 25
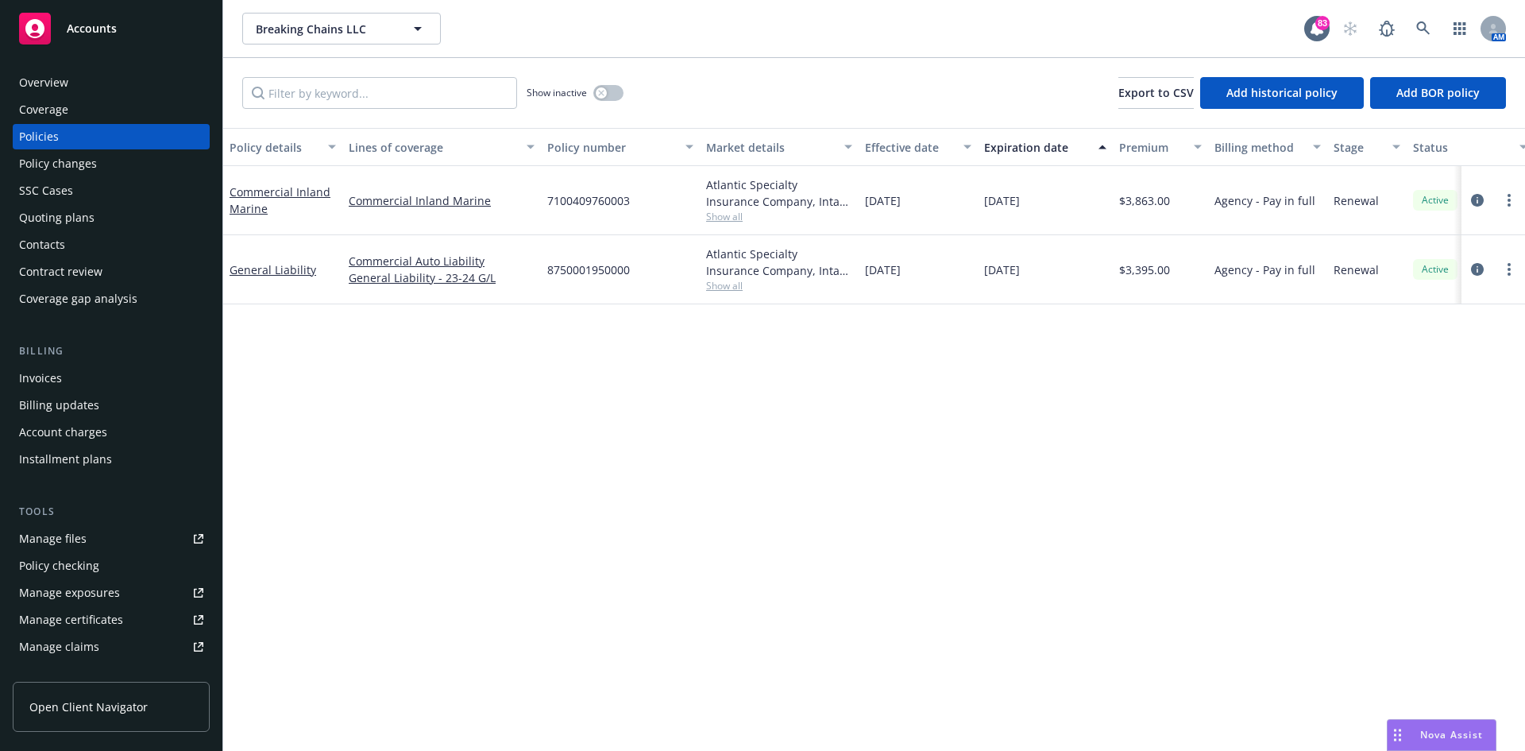
click at [69, 83] on div "Overview" at bounding box center [111, 82] width 184 height 25
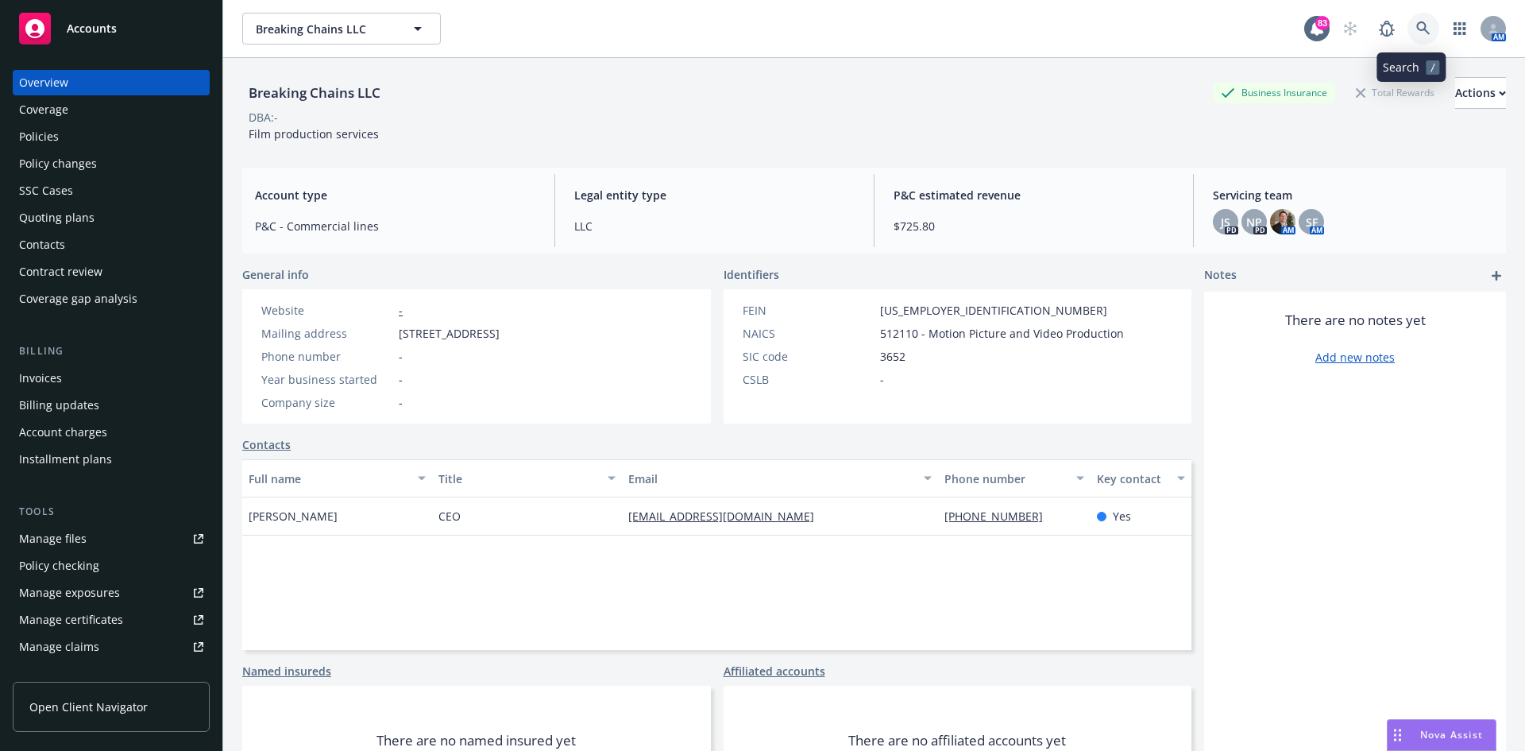
click at [1408, 28] on link at bounding box center [1424, 29] width 32 height 32
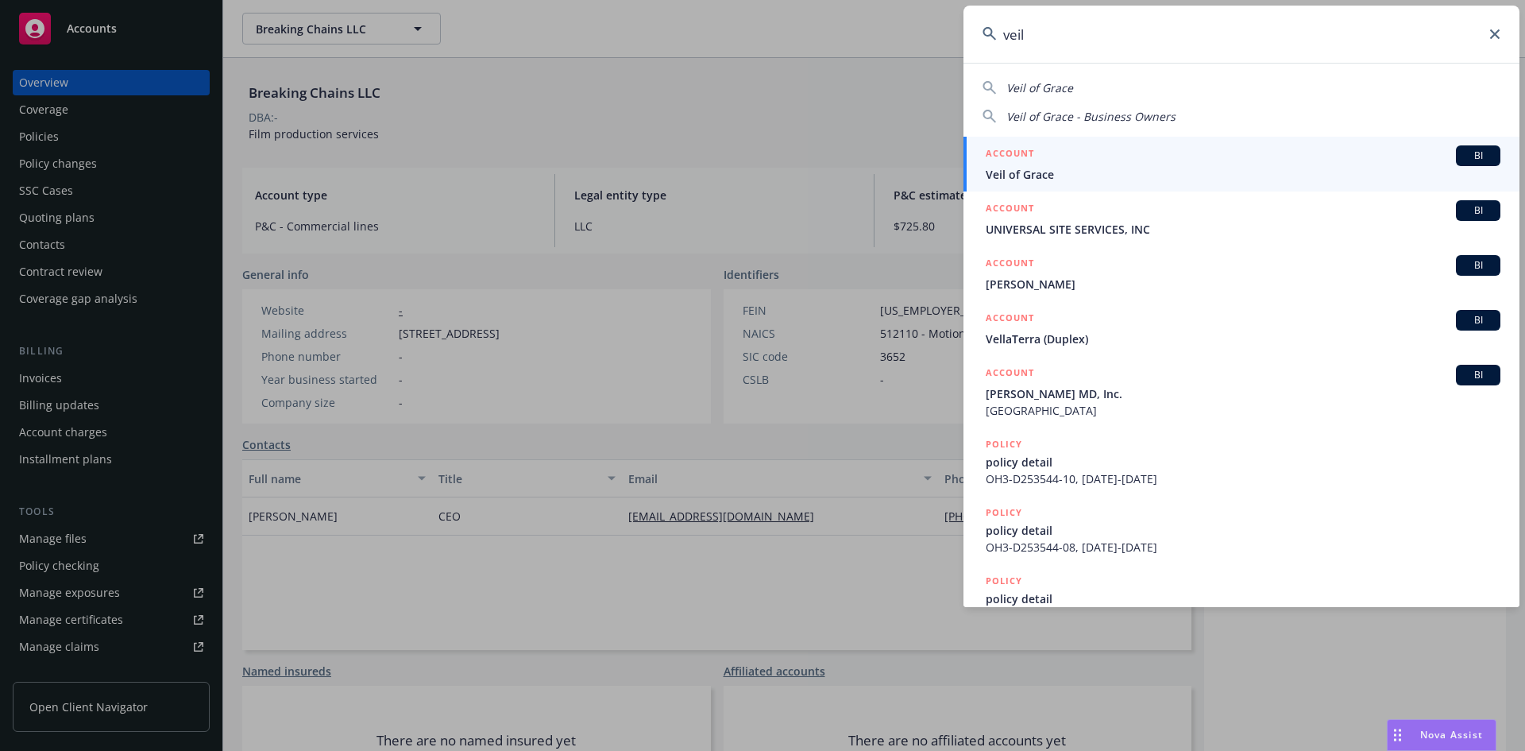
type input "veil"
click at [1013, 149] on h5 "ACCOUNT" at bounding box center [1010, 154] width 48 height 19
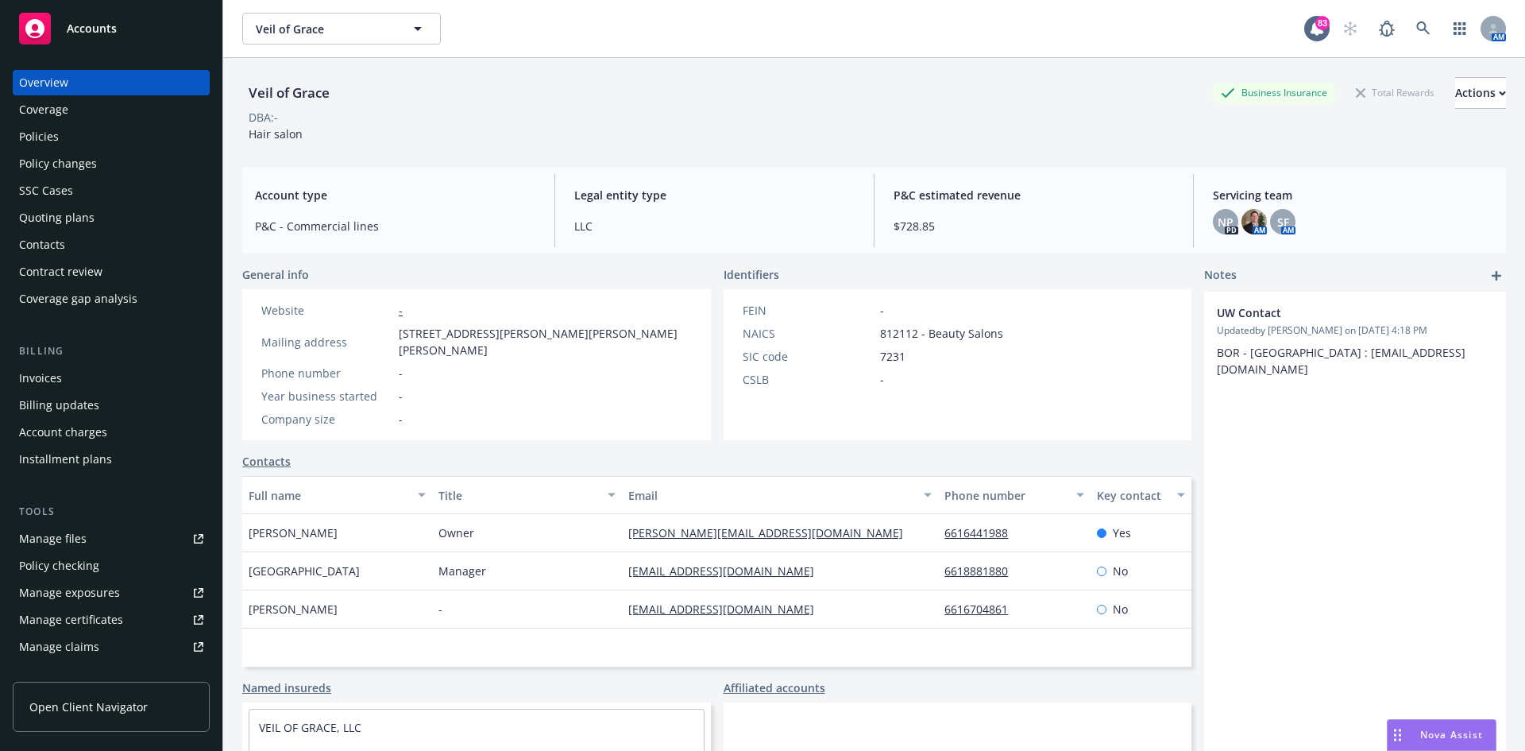
click at [59, 136] on div "Policies" at bounding box center [111, 136] width 184 height 25
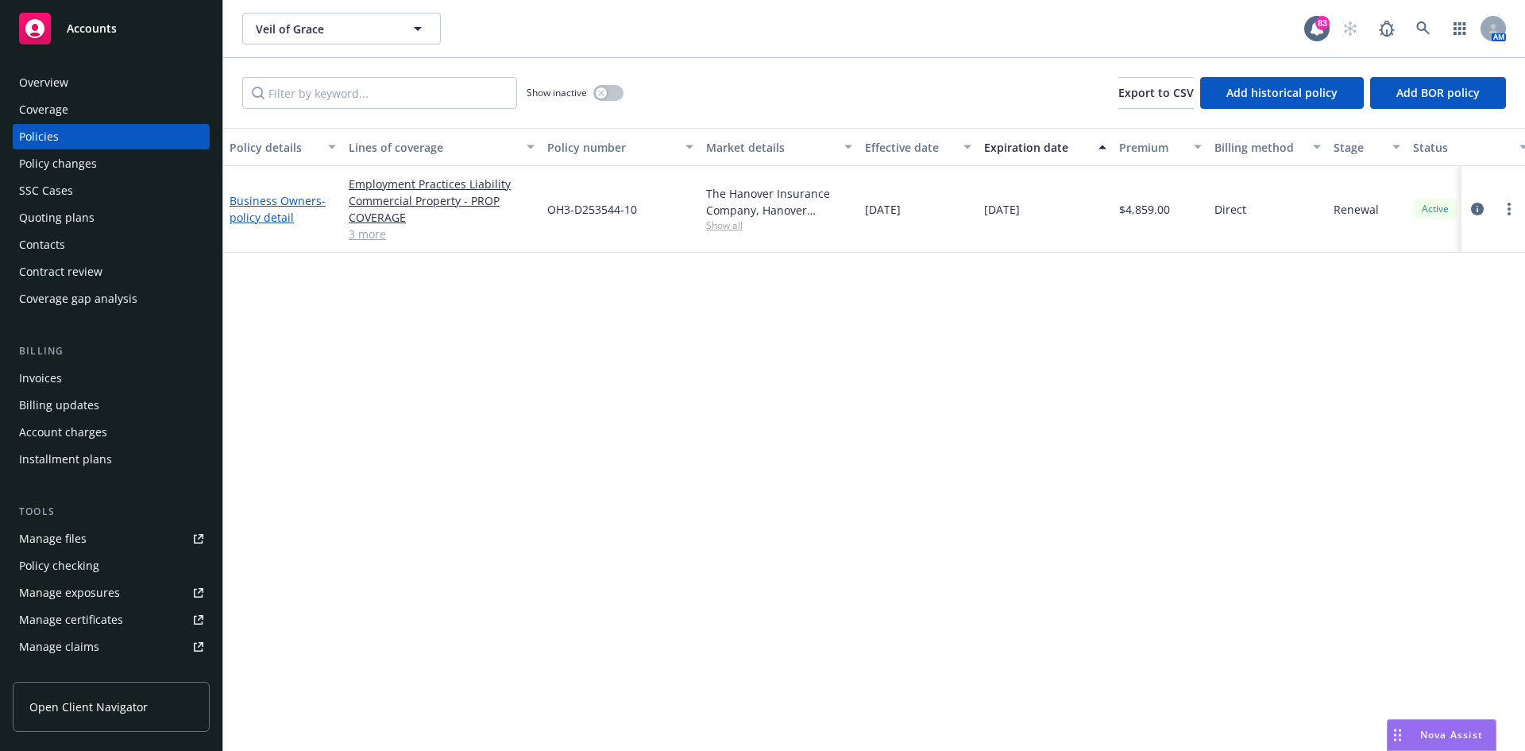
click at [280, 198] on link "Business Owners - policy detail" at bounding box center [278, 209] width 96 height 32
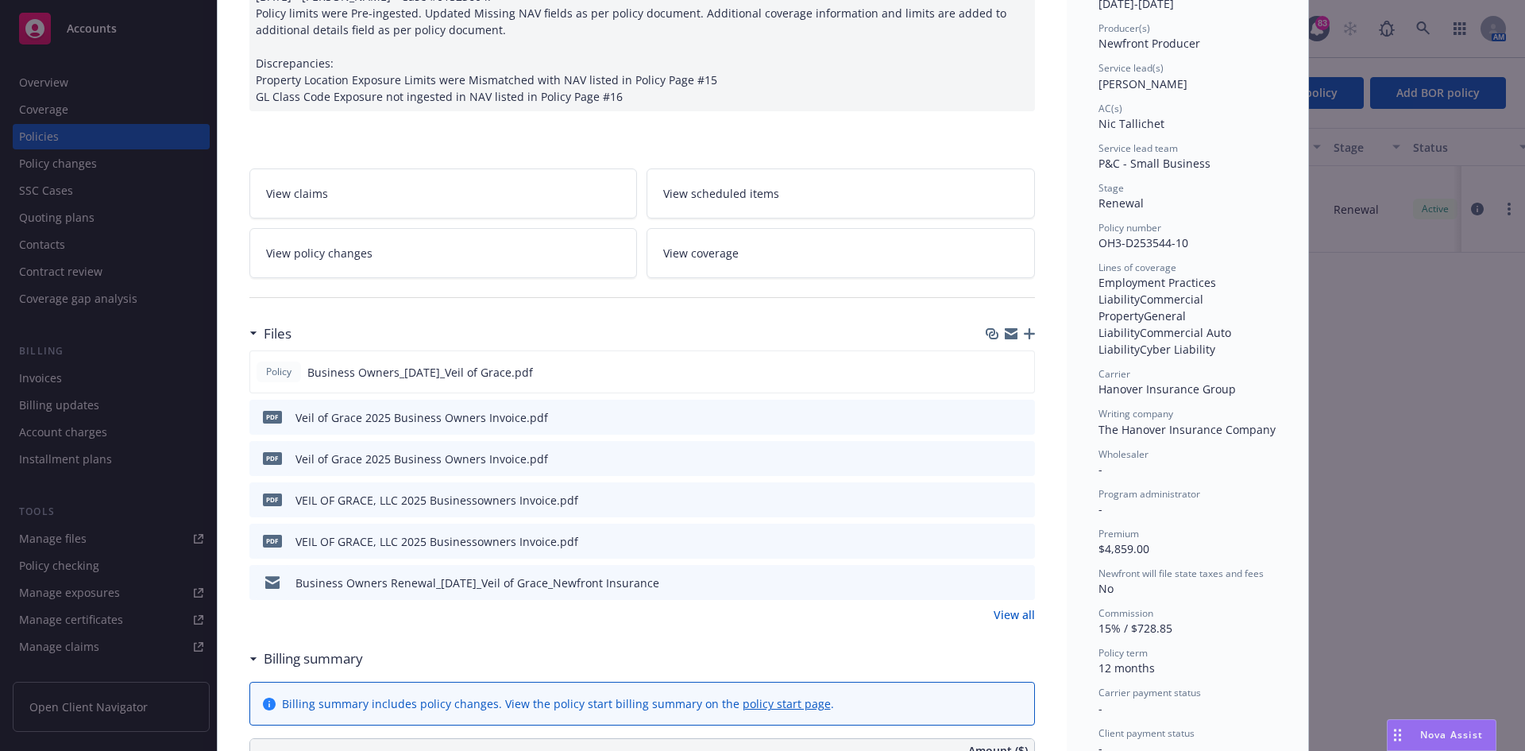
scroll to position [238, 0]
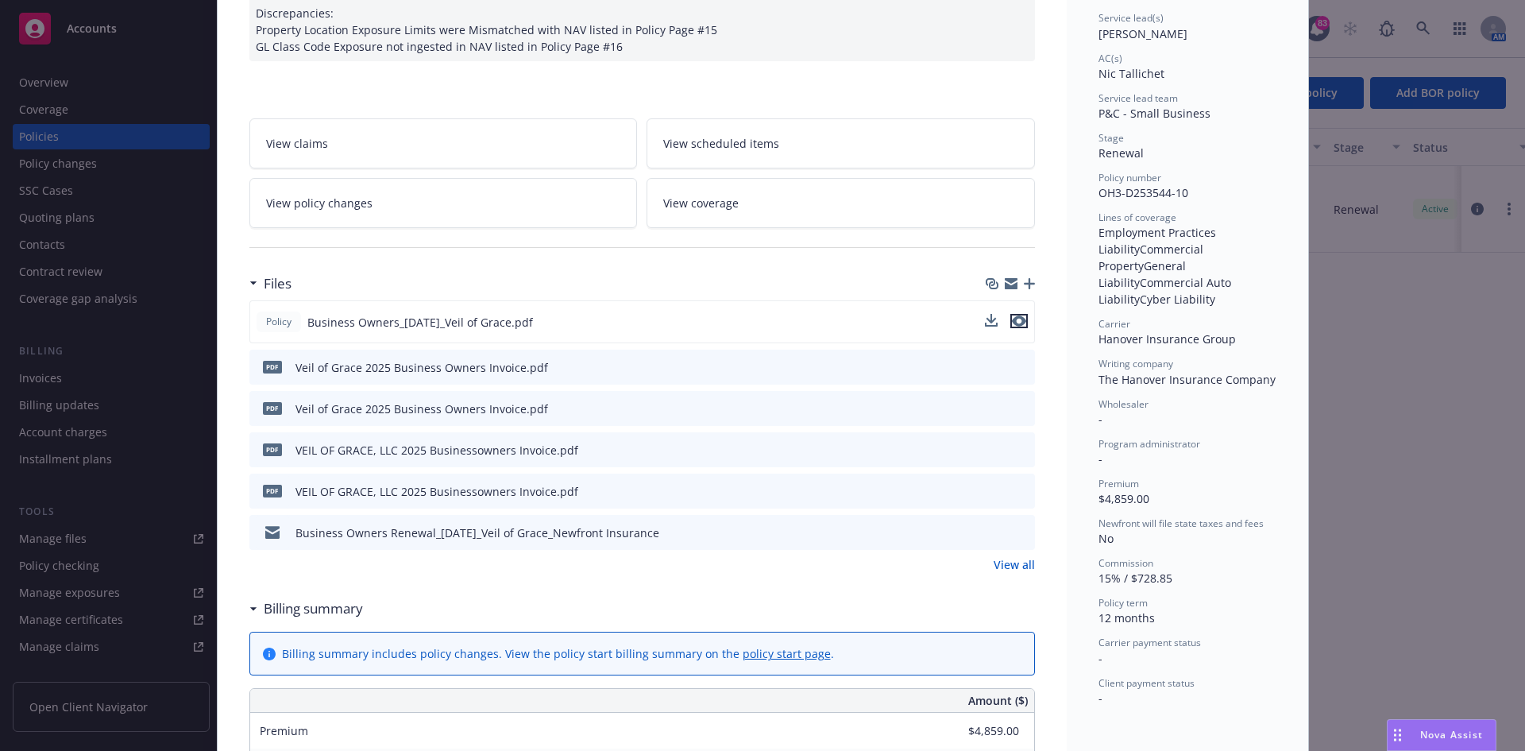
click at [1017, 321] on icon "preview file" at bounding box center [1019, 320] width 14 height 11
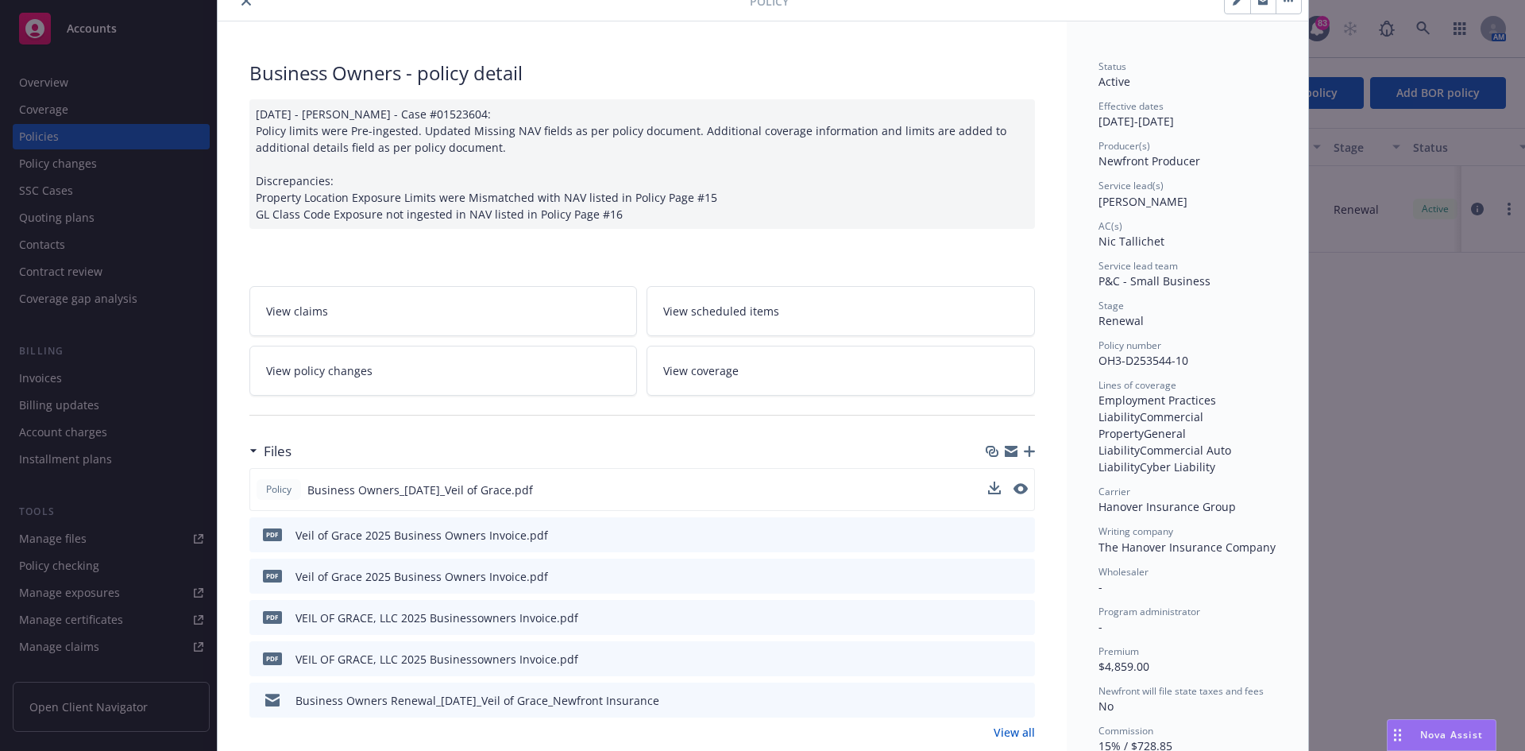
scroll to position [0, 0]
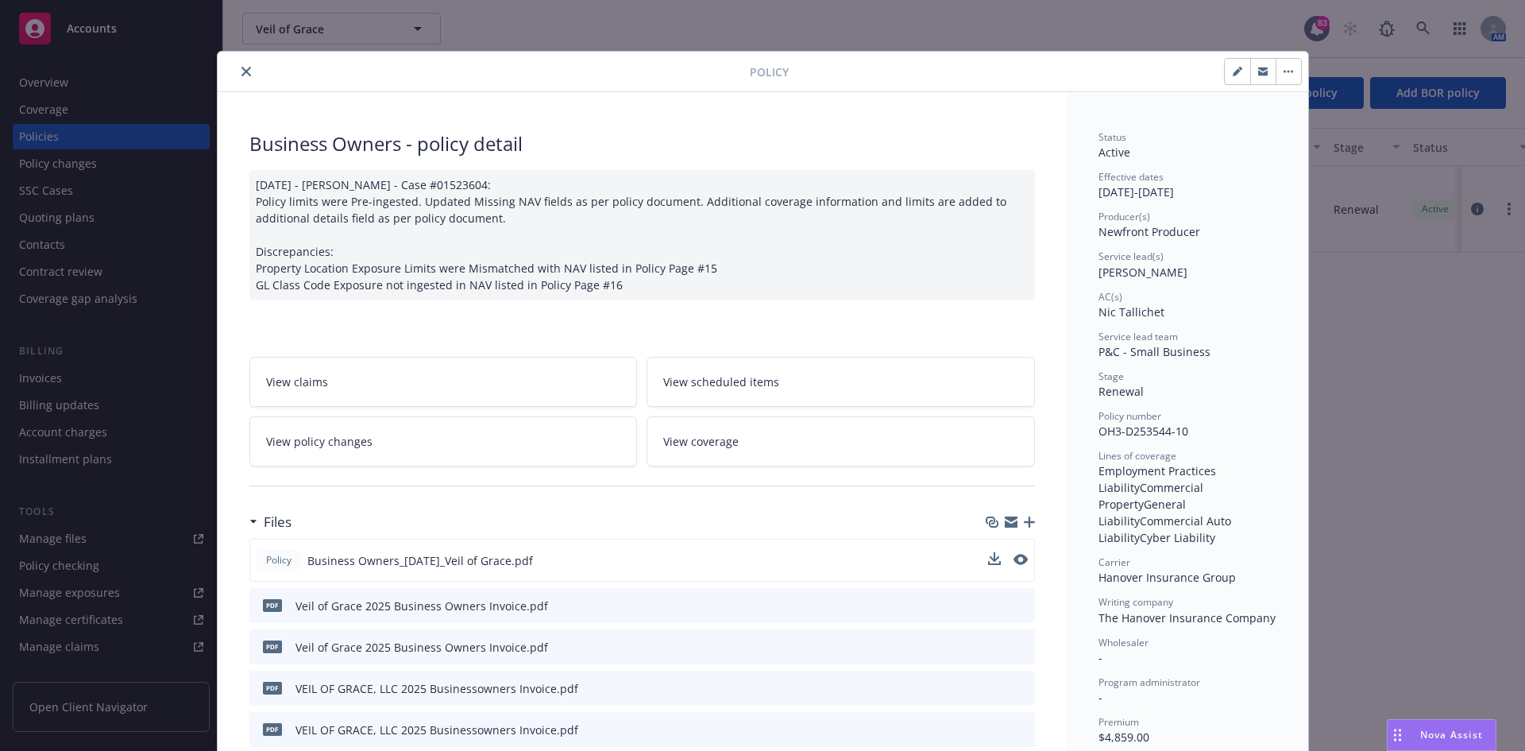
click at [242, 69] on icon "close" at bounding box center [247, 72] width 10 height 10
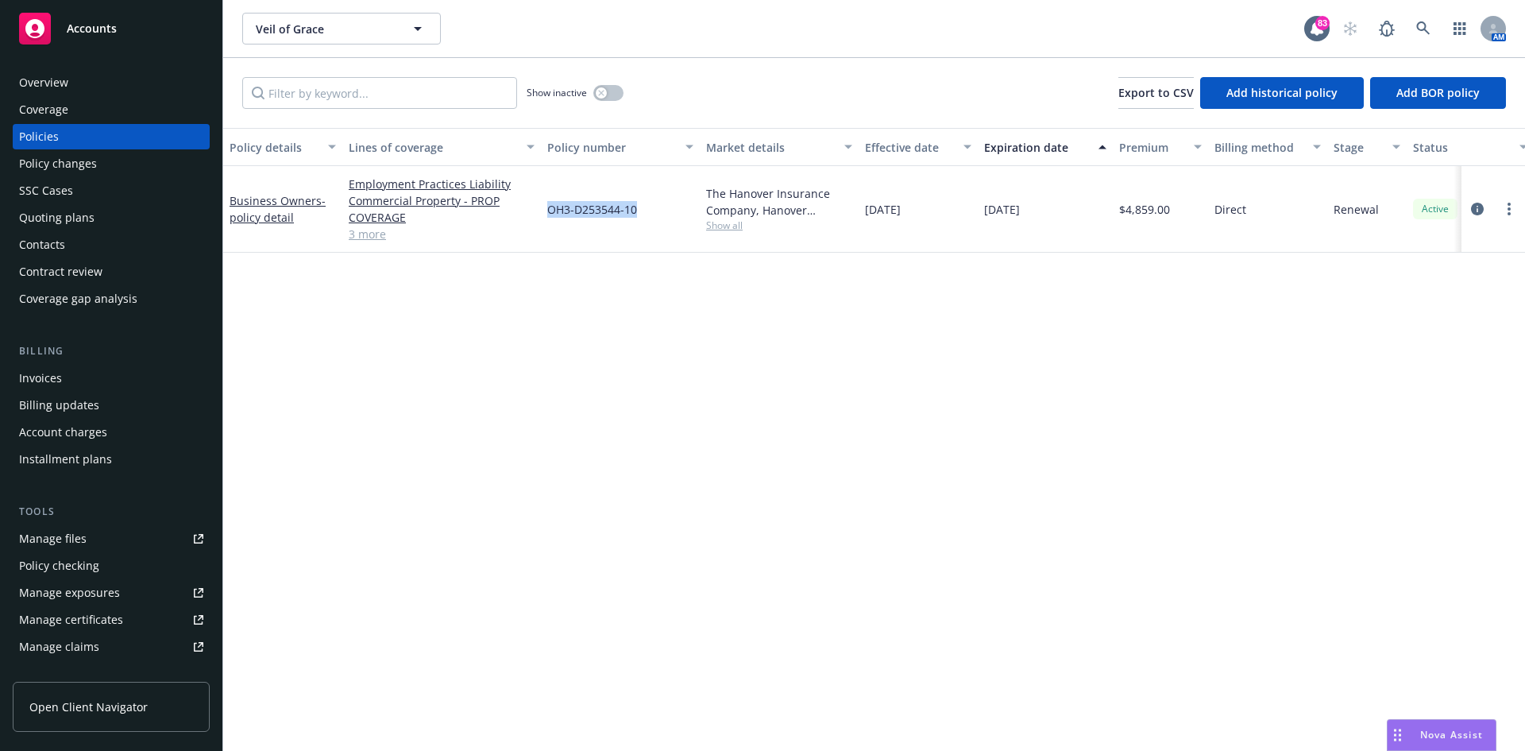
drag, startPoint x: 642, startPoint y: 214, endPoint x: 564, endPoint y: 213, distance: 77.9
click at [547, 214] on div "OH3-D253544-10" at bounding box center [620, 209] width 159 height 87
copy span "OH3-D253544-10"
click at [1425, 22] on icon at bounding box center [1423, 28] width 14 height 14
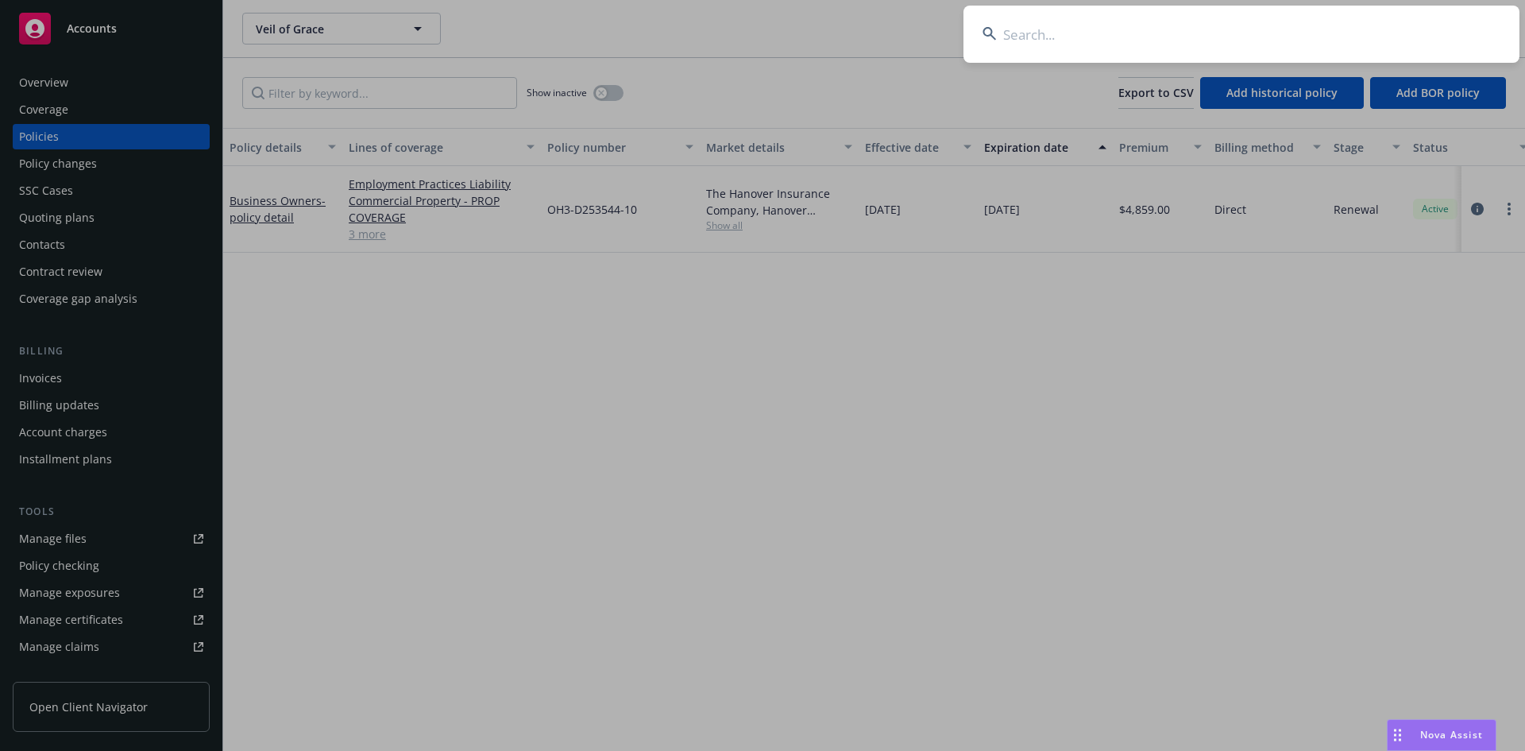
click at [1277, 26] on input at bounding box center [1242, 34] width 556 height 57
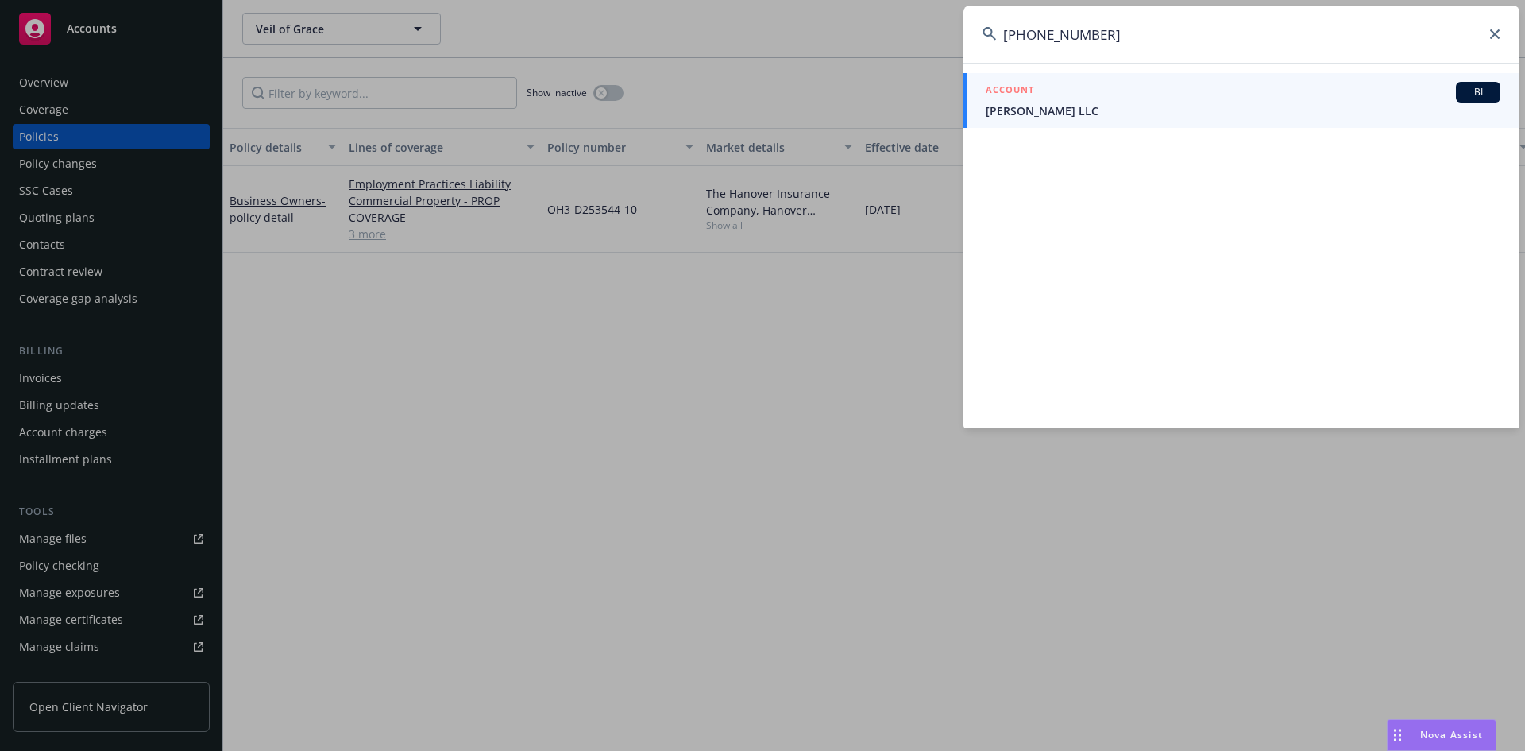
type input "[PHONE_NUMBER]"
click at [1009, 84] on h5 "ACCOUNT" at bounding box center [1010, 91] width 48 height 19
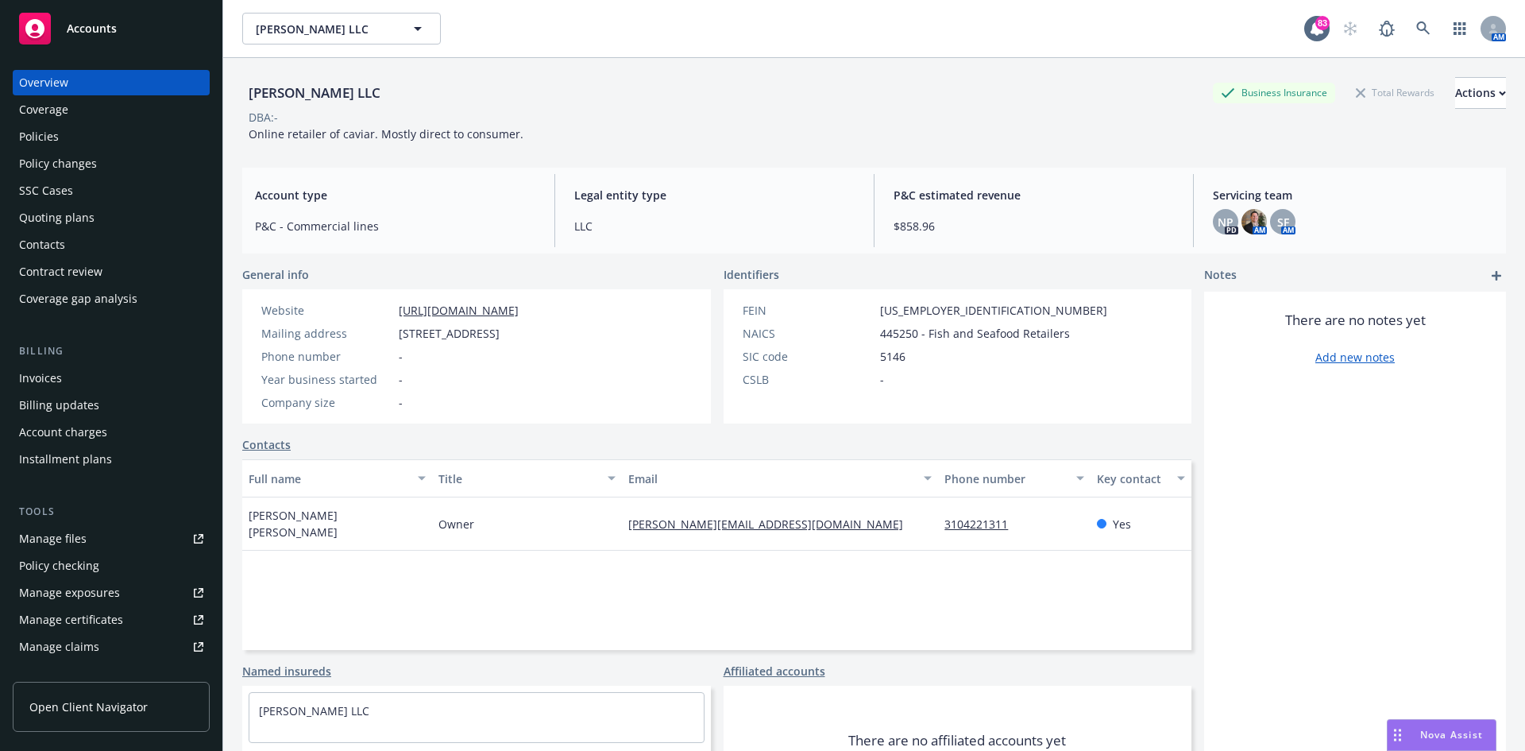
click at [72, 140] on div "Policies" at bounding box center [111, 136] width 184 height 25
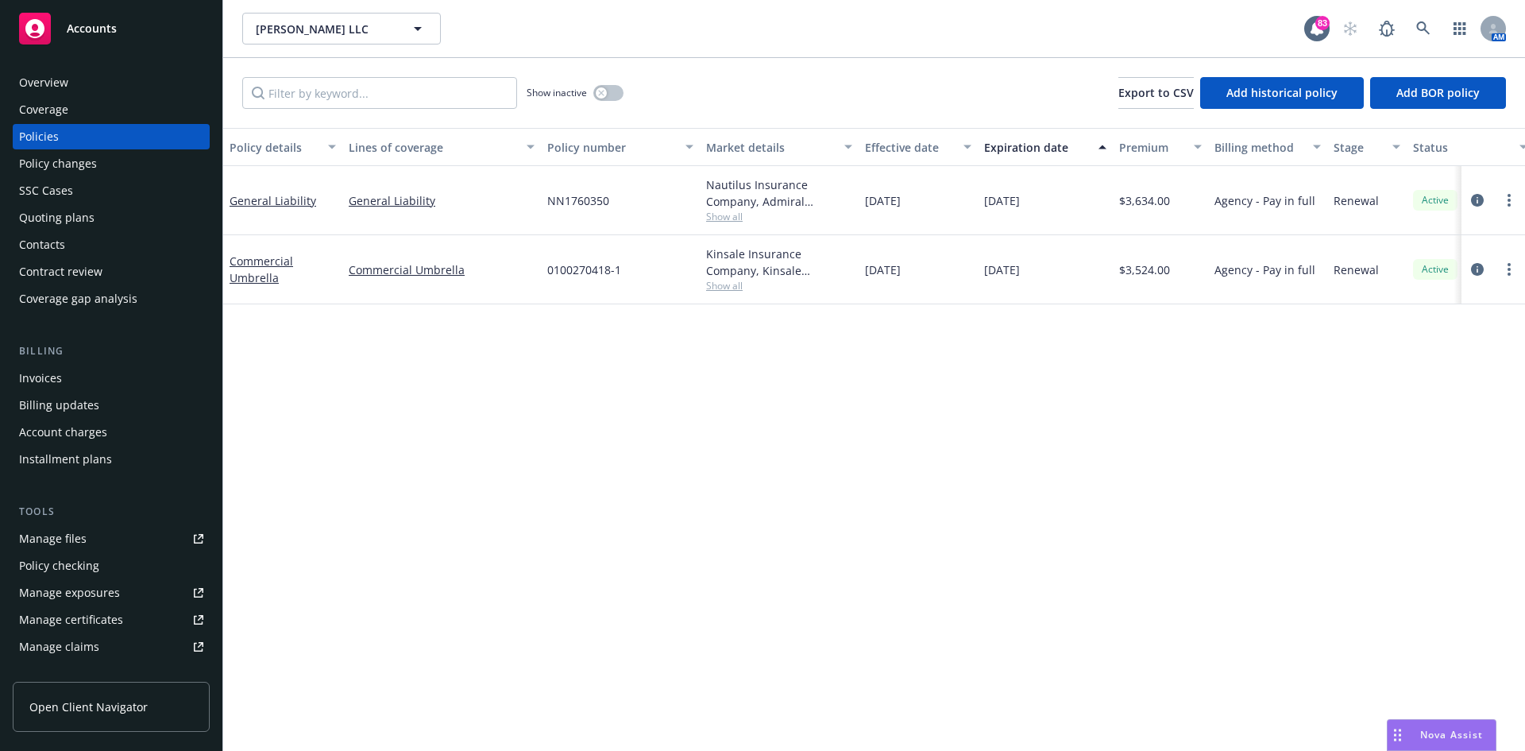
click at [75, 539] on div "Manage files" at bounding box center [53, 538] width 68 height 25
